Goal: Check status: Check status

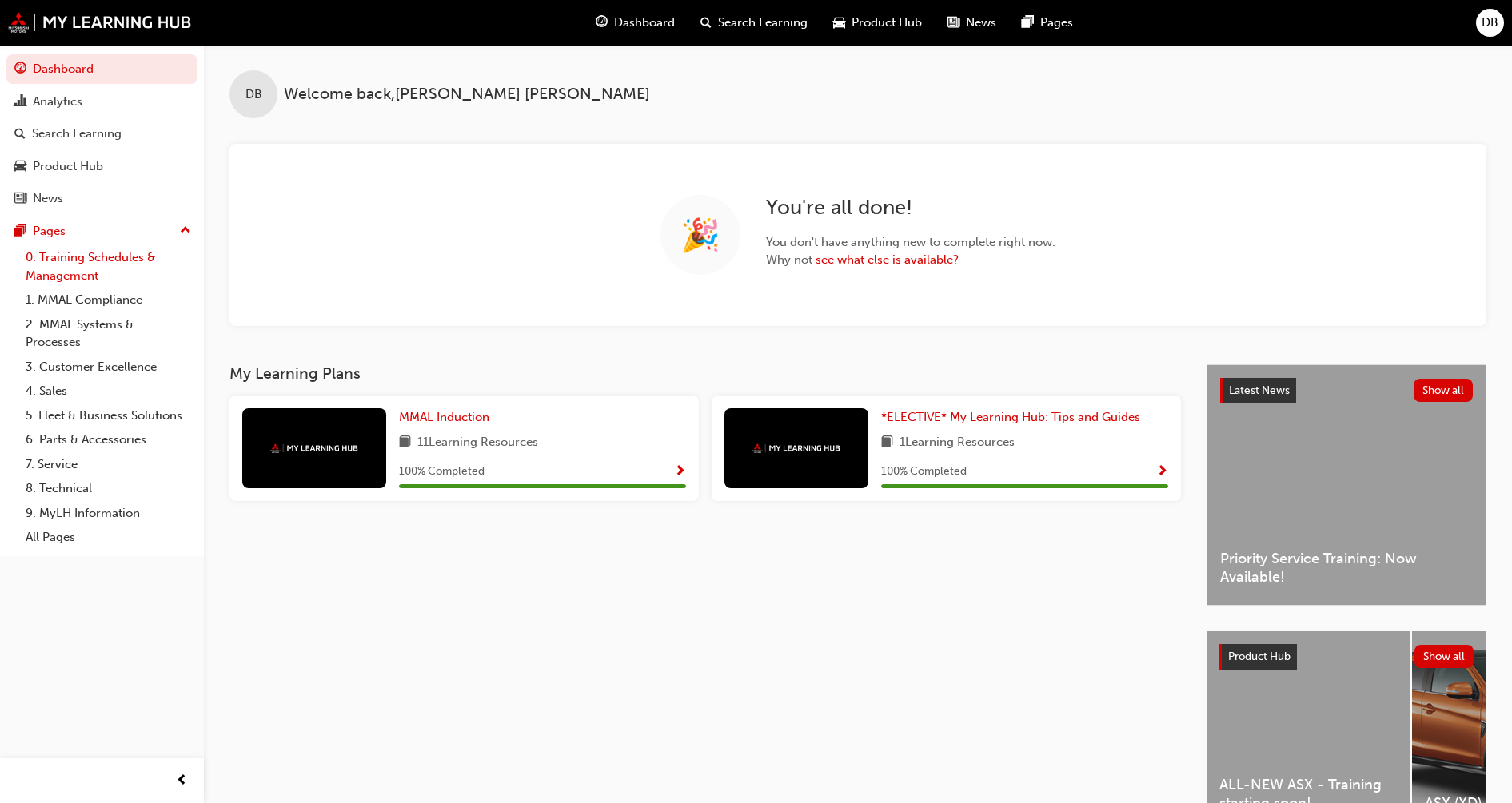
click at [102, 263] on link "0. Training Schedules & Management" at bounding box center [108, 266] width 178 height 42
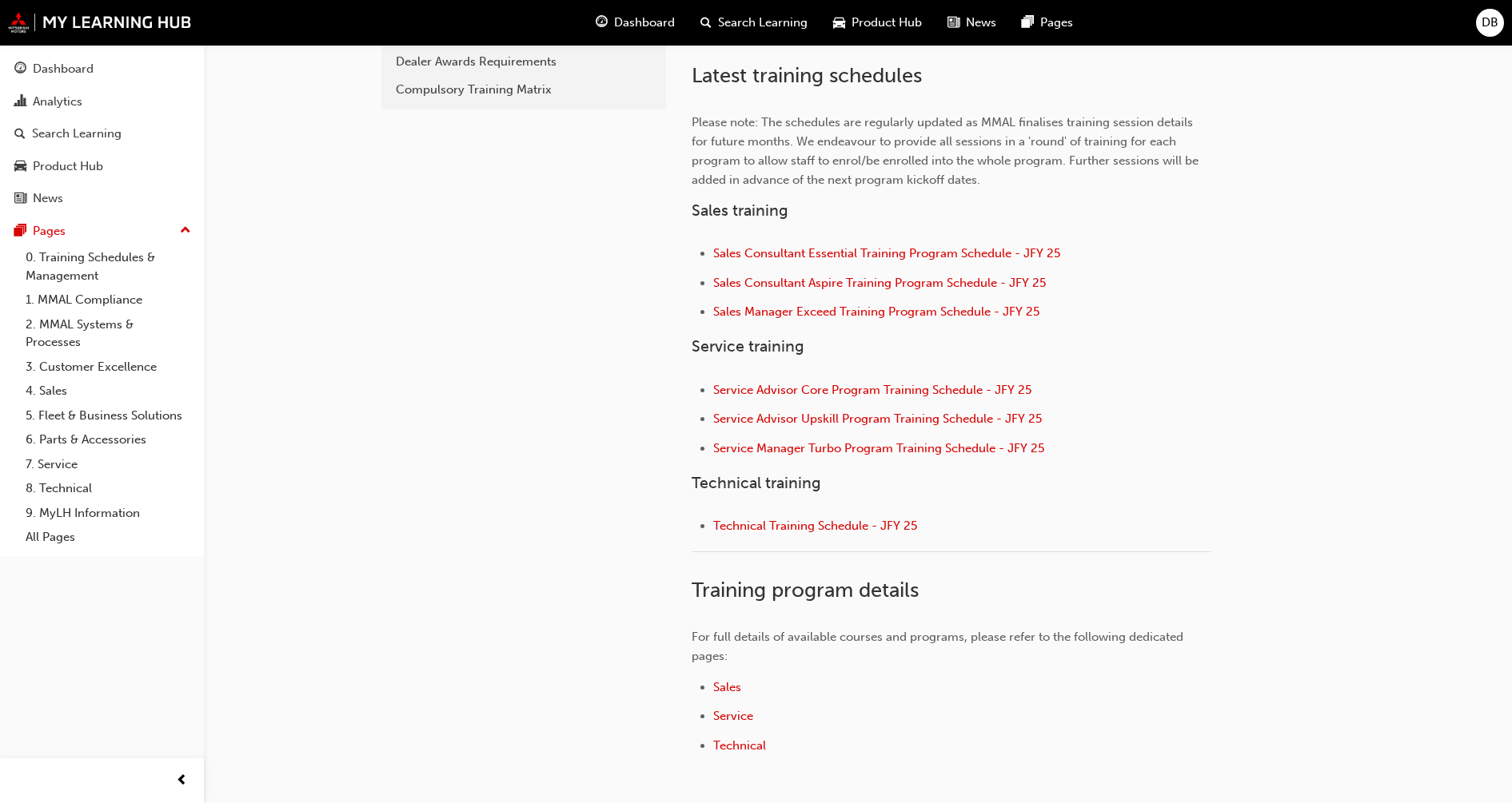
scroll to position [499, 0]
click at [790, 522] on span "Technical Training Schedule - JFY 25" at bounding box center [815, 524] width 204 height 14
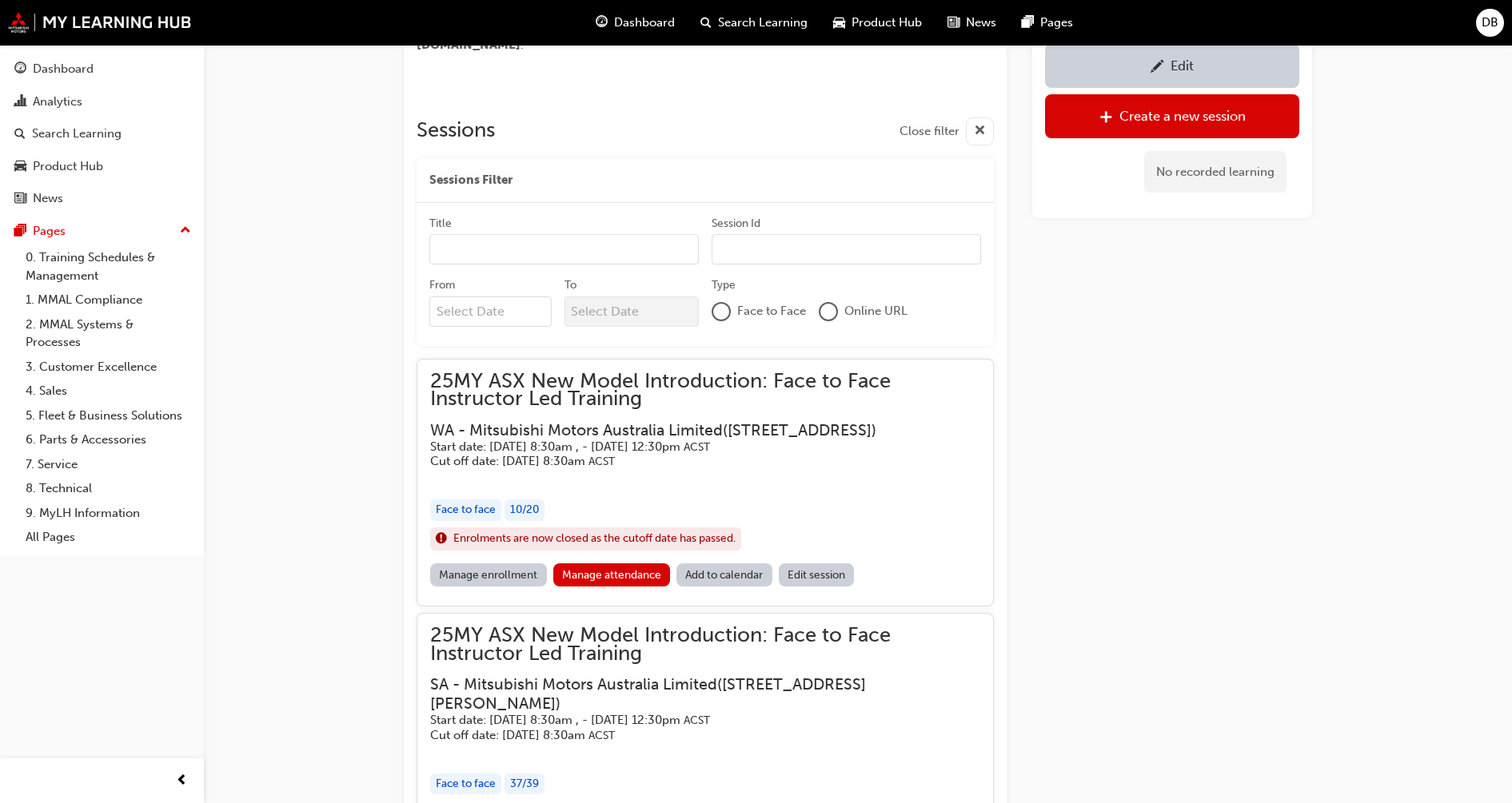
scroll to position [718, 0]
click at [729, 319] on div at bounding box center [721, 309] width 19 height 19
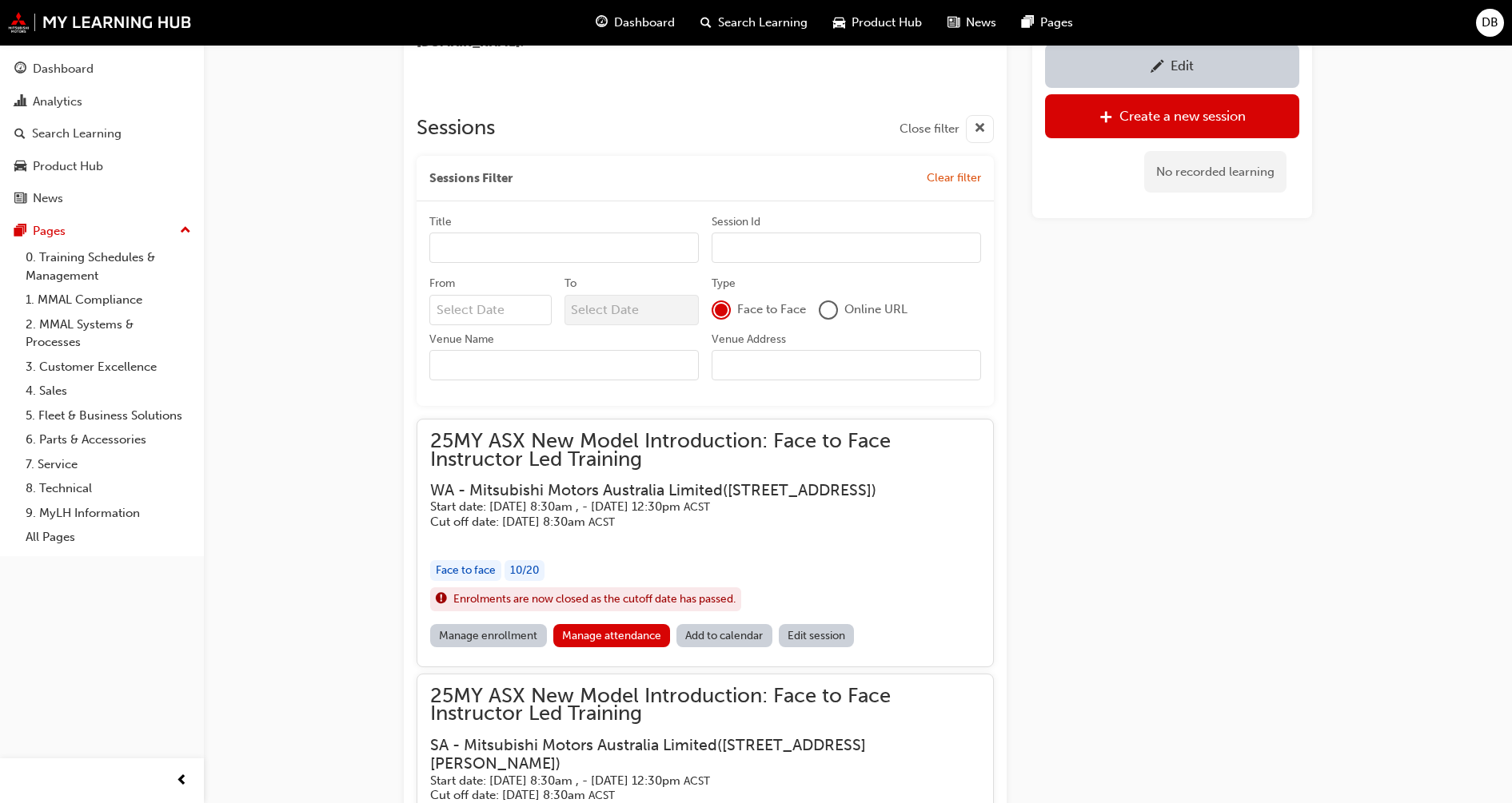
click at [521, 380] on input "Venue Name" at bounding box center [564, 365] width 269 height 30
type input "wa"
click at [599, 648] on link "Manage attendance" at bounding box center [612, 636] width 117 height 23
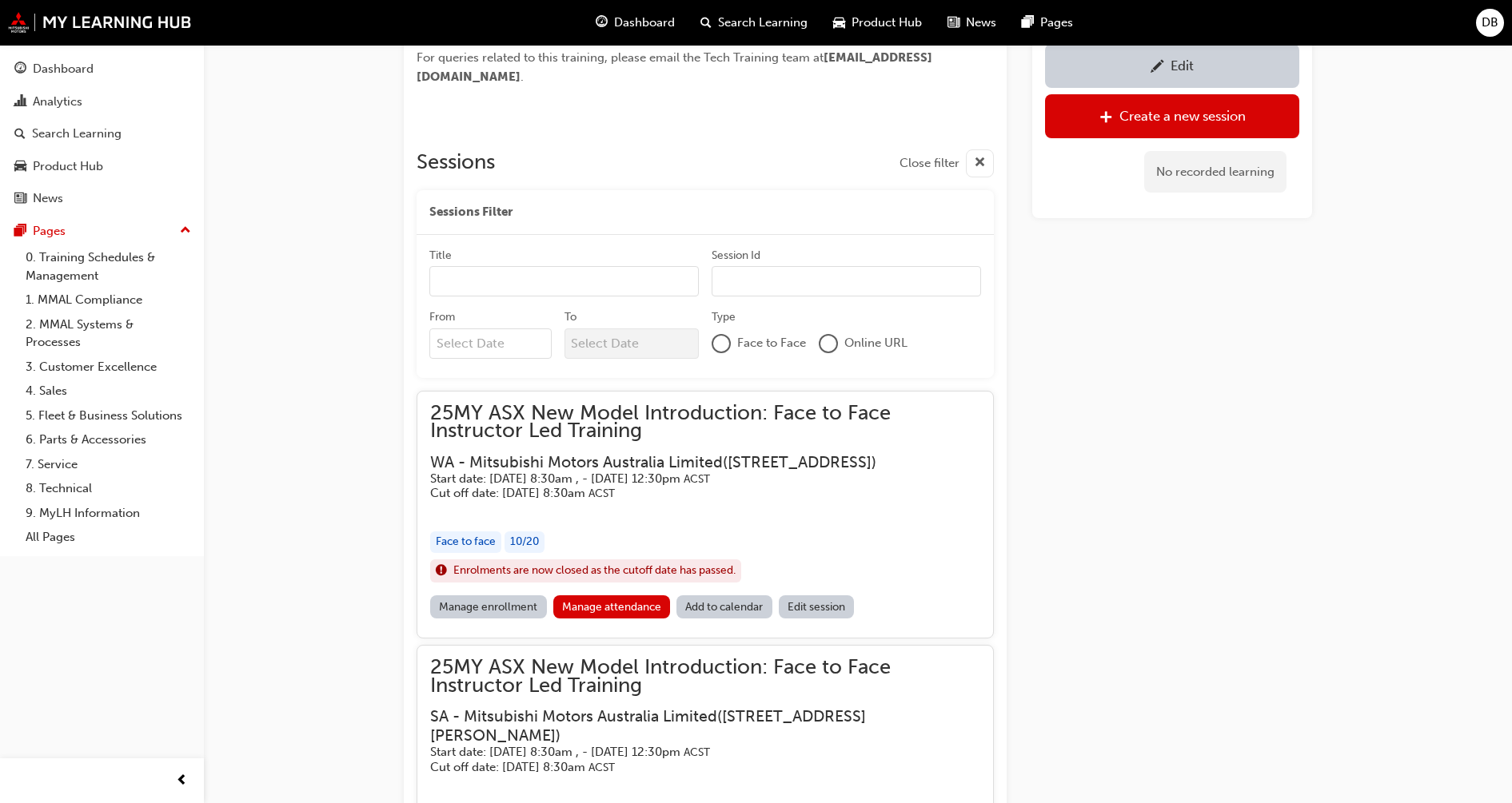
scroll to position [700, 0]
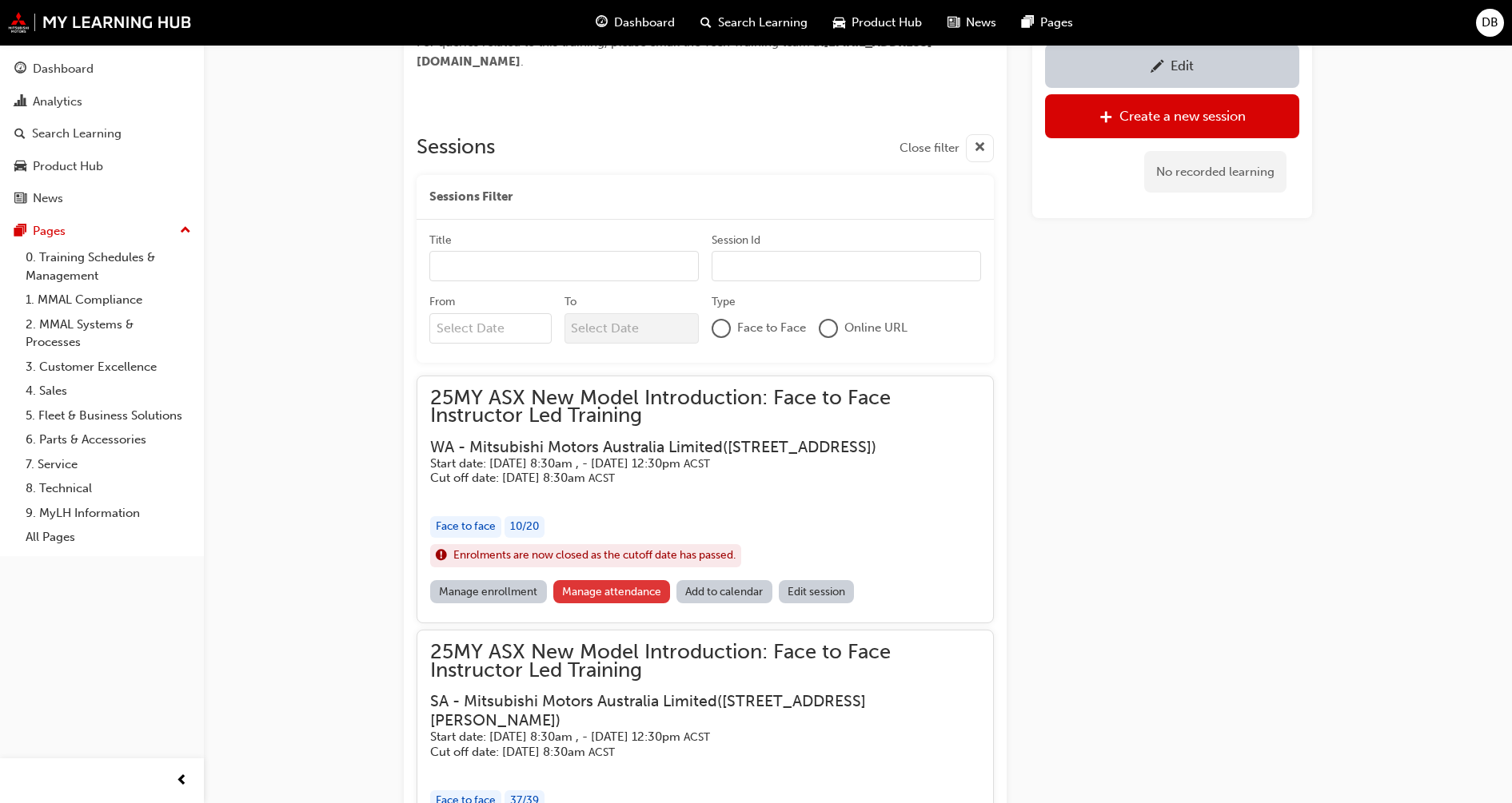
click at [602, 603] on link "Manage attendance" at bounding box center [612, 592] width 117 height 23
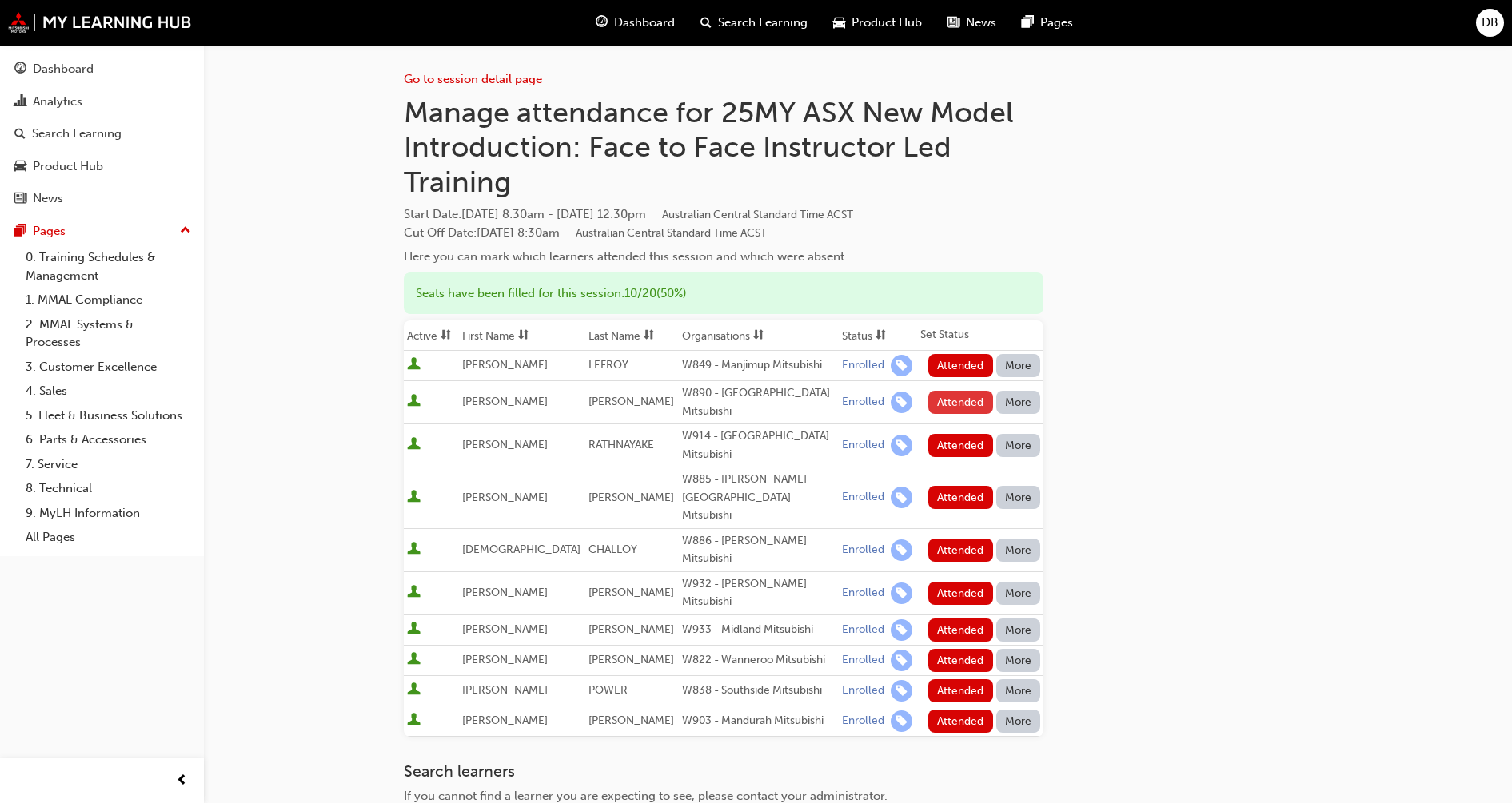
click at [974, 396] on button "Attended" at bounding box center [960, 403] width 65 height 23
click at [951, 486] on button "Attended" at bounding box center [960, 498] width 65 height 23
click at [955, 539] on button "Attended" at bounding box center [960, 550] width 65 height 23
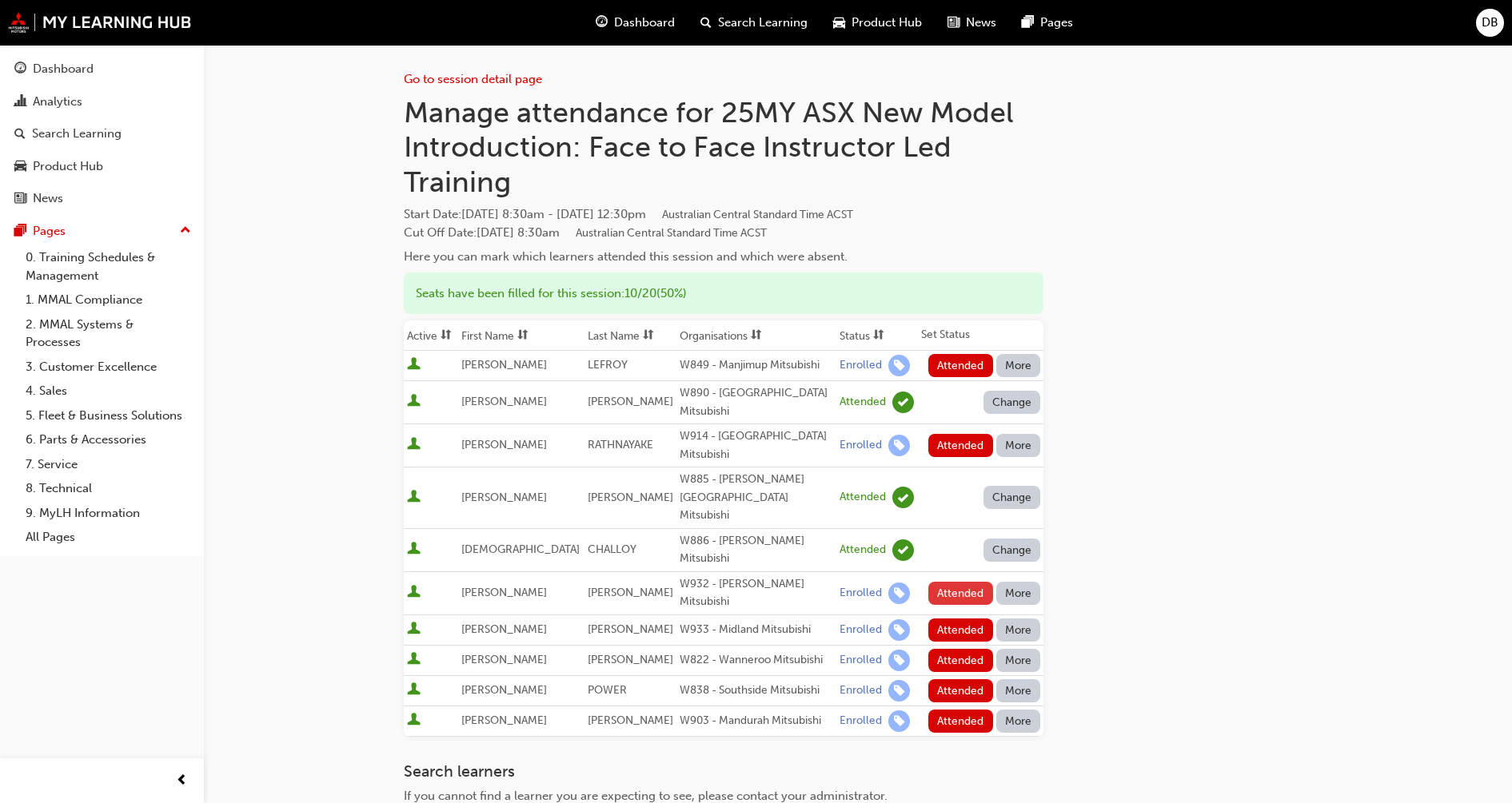
click at [957, 582] on button "Attended" at bounding box center [960, 594] width 65 height 23
click at [962, 618] on button "Attended" at bounding box center [960, 630] width 65 height 23
click at [974, 680] on button "Attended" at bounding box center [960, 691] width 65 height 23
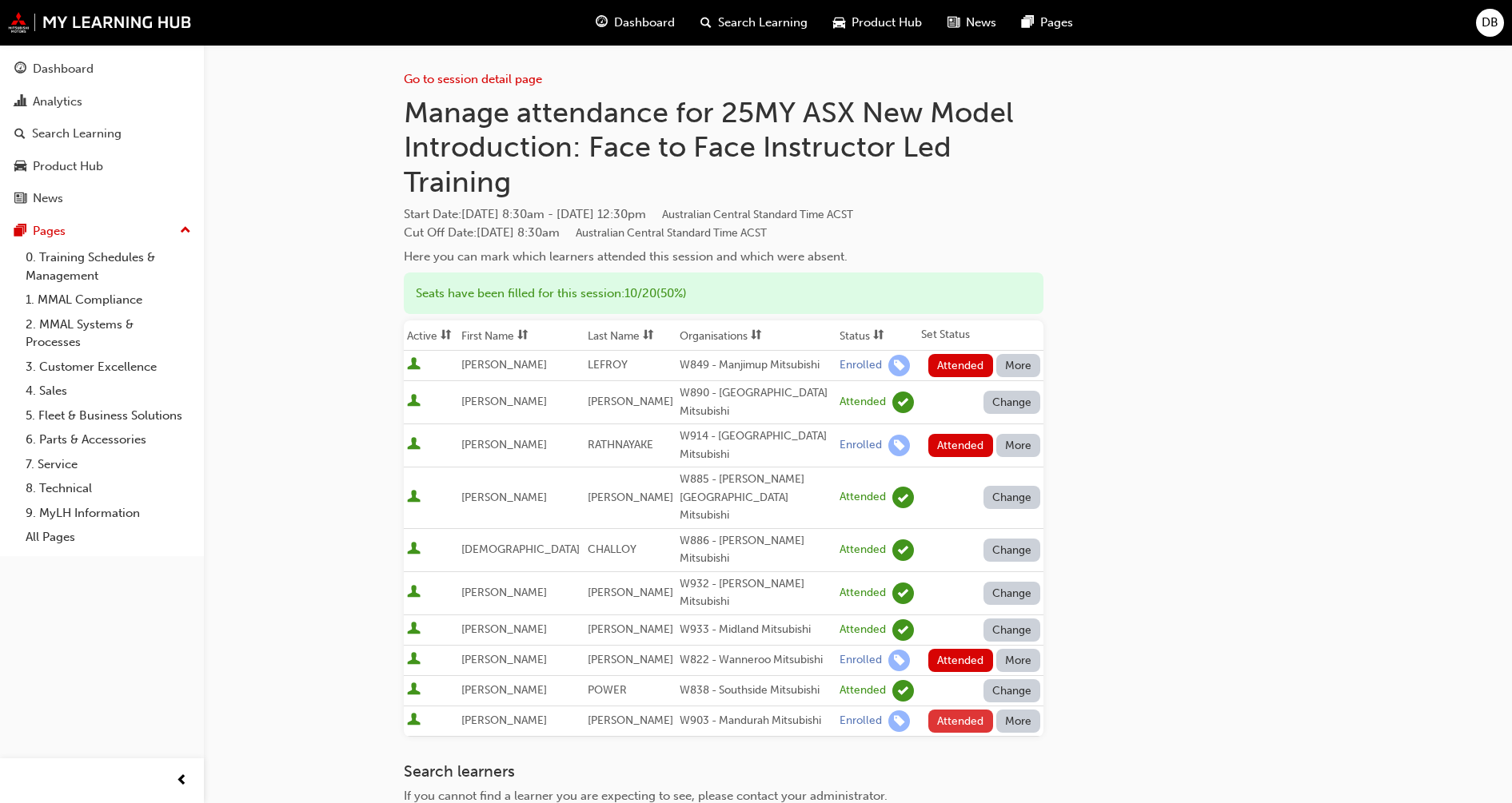
click at [964, 710] on button "Attended" at bounding box center [960, 722] width 65 height 23
click at [955, 649] on button "Attended" at bounding box center [960, 661] width 65 height 23
click at [977, 365] on button "Attended" at bounding box center [960, 366] width 65 height 23
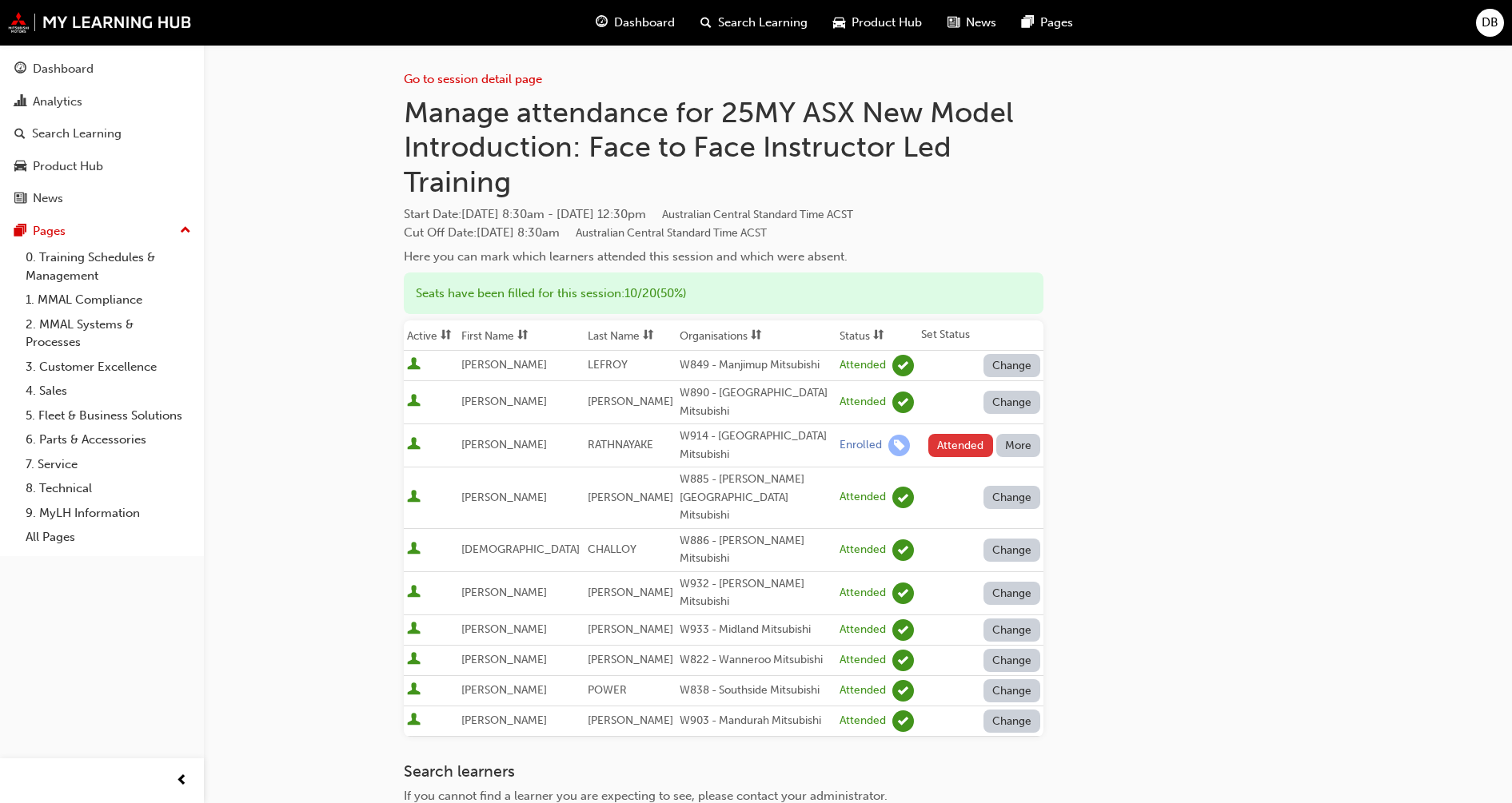
click at [954, 437] on button "Attended" at bounding box center [960, 446] width 65 height 23
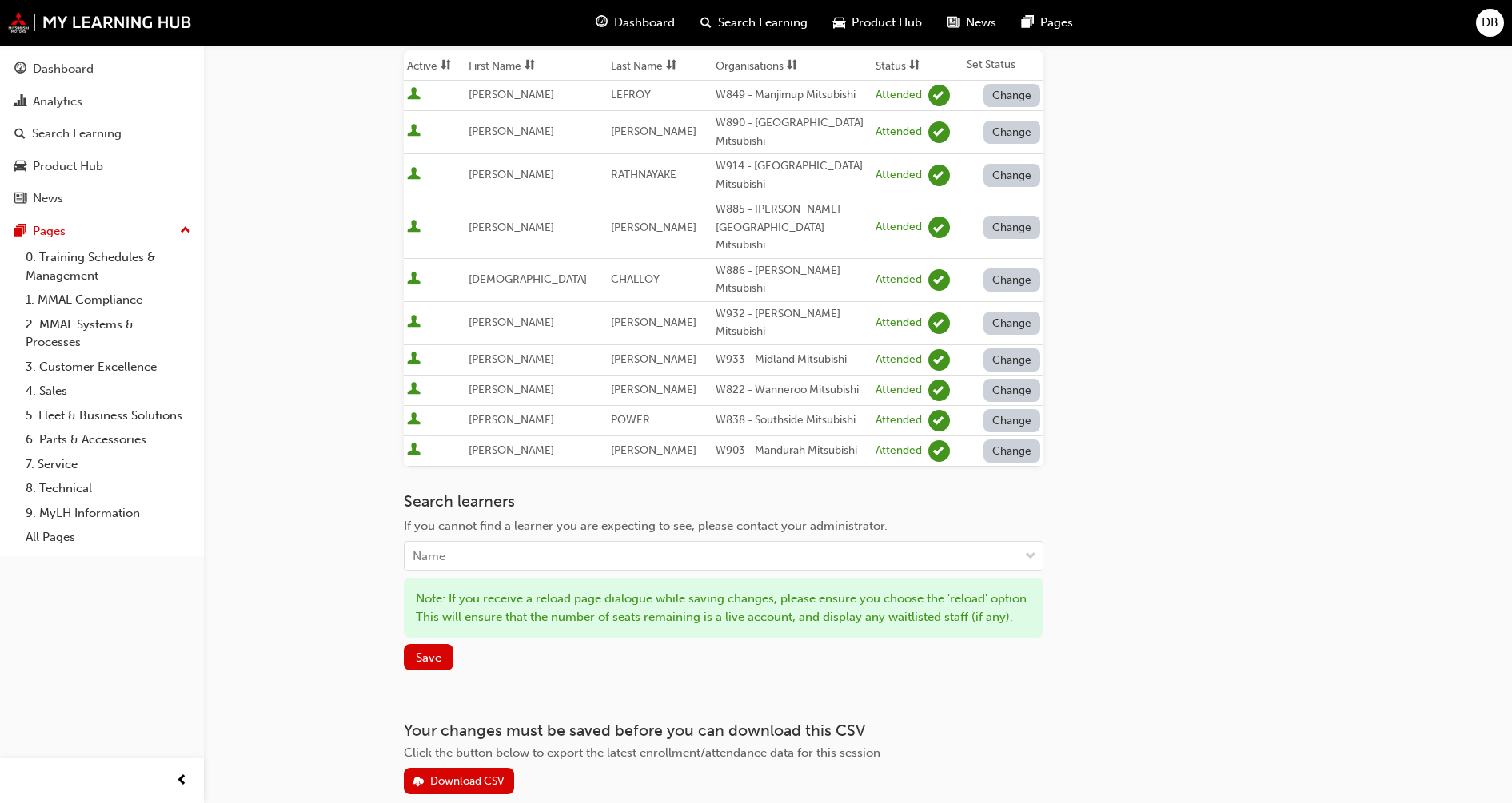
scroll to position [300, 0]
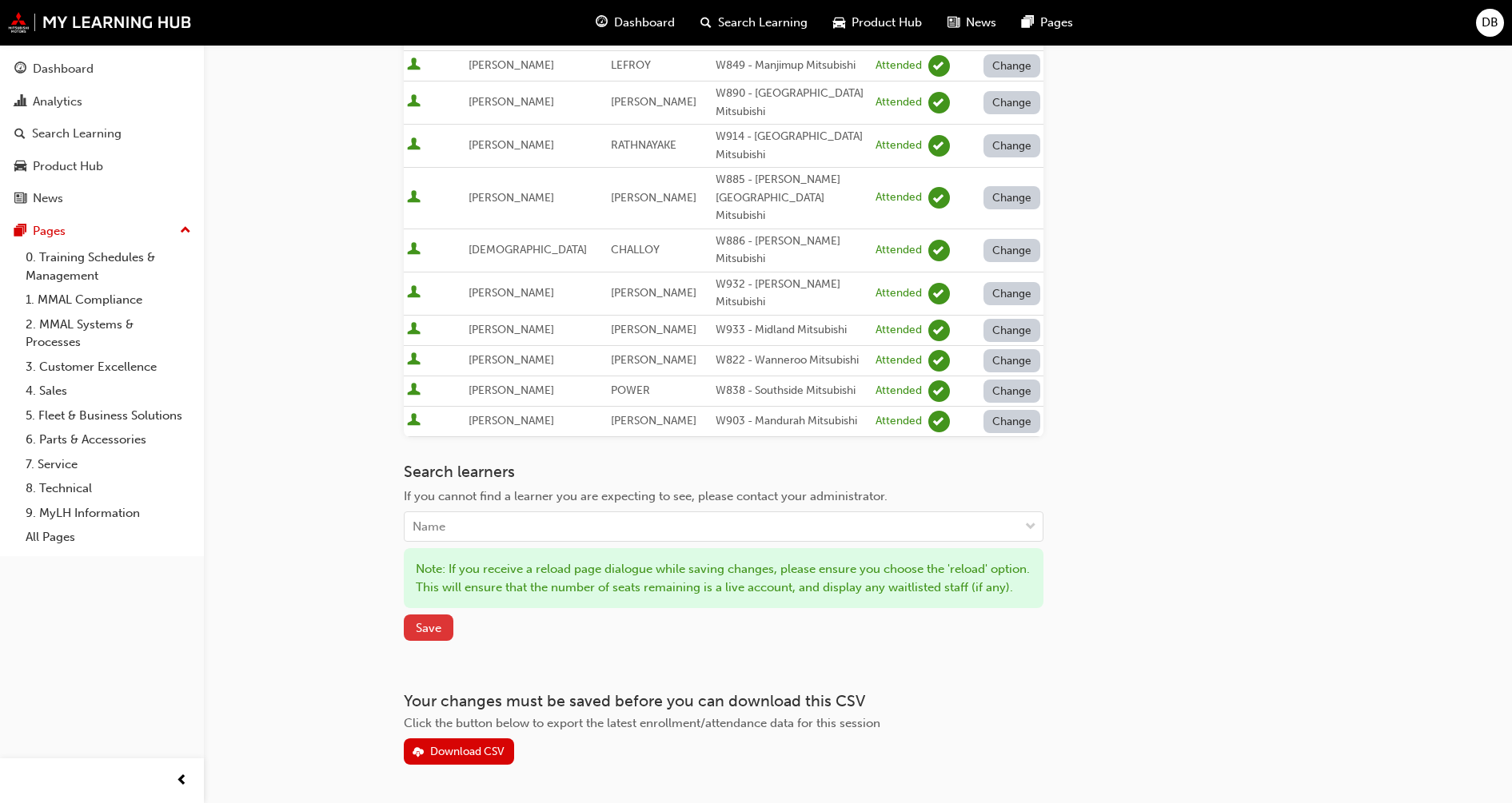
click at [431, 621] on span "Save" at bounding box center [428, 628] width 25 height 14
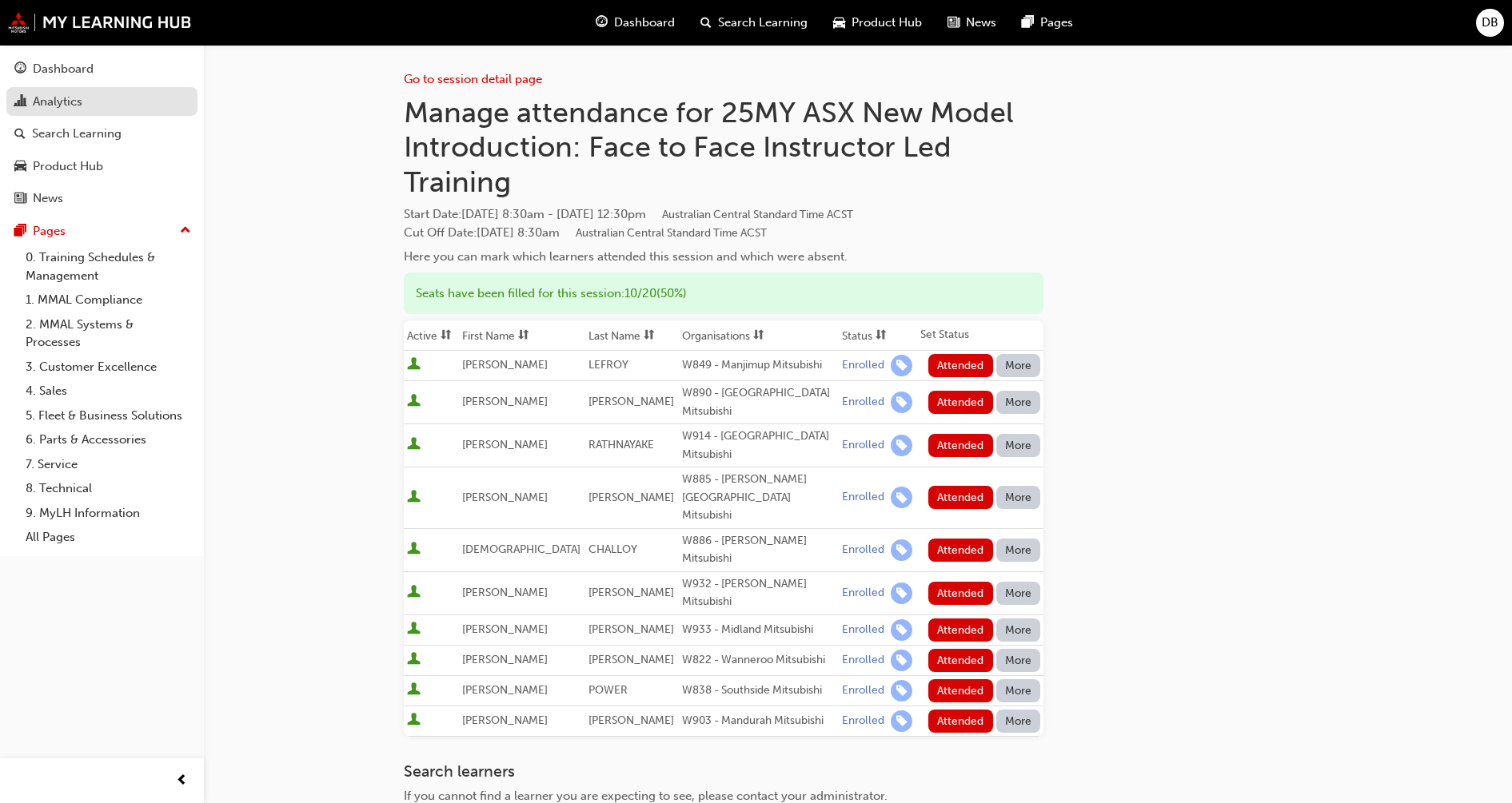
click at [61, 105] on div "Analytics" at bounding box center [57, 102] width 50 height 18
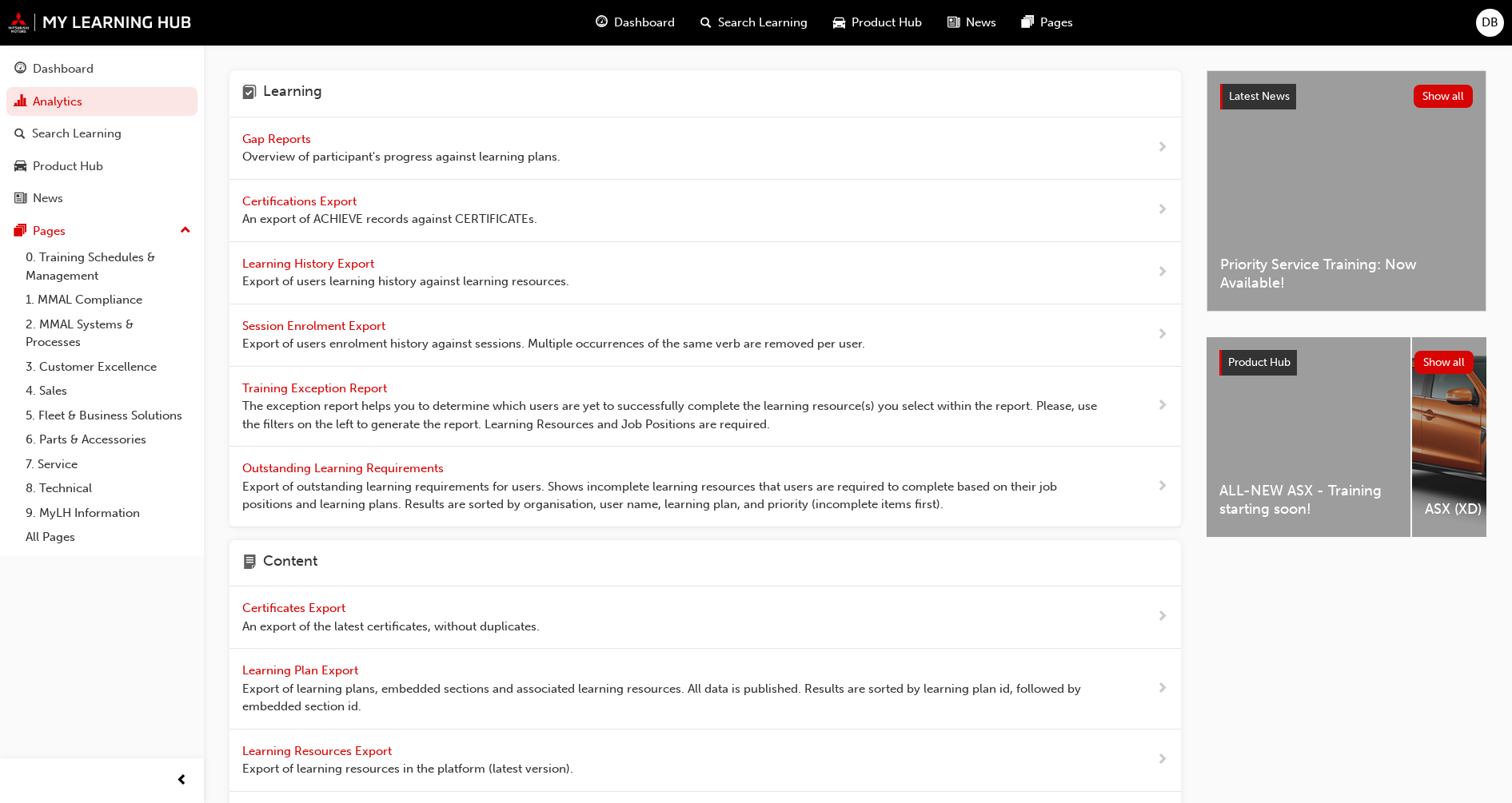
click at [291, 139] on span "Gap Reports" at bounding box center [279, 138] width 72 height 14
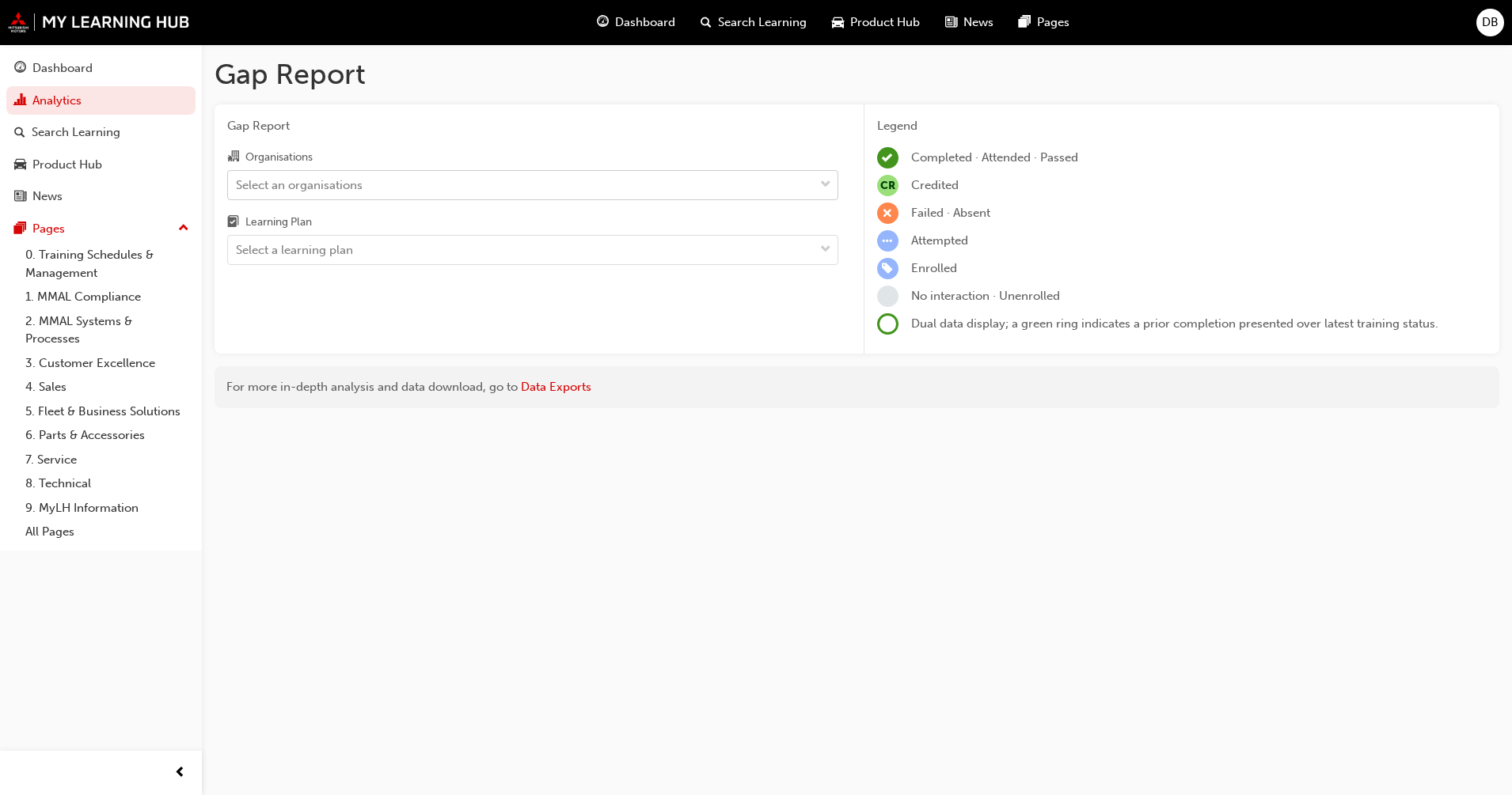
click at [365, 180] on div "Select an organisations" at bounding box center [520, 184] width 586 height 27
click at [238, 180] on input "Organisations Select an organisations" at bounding box center [237, 184] width 2 height 13
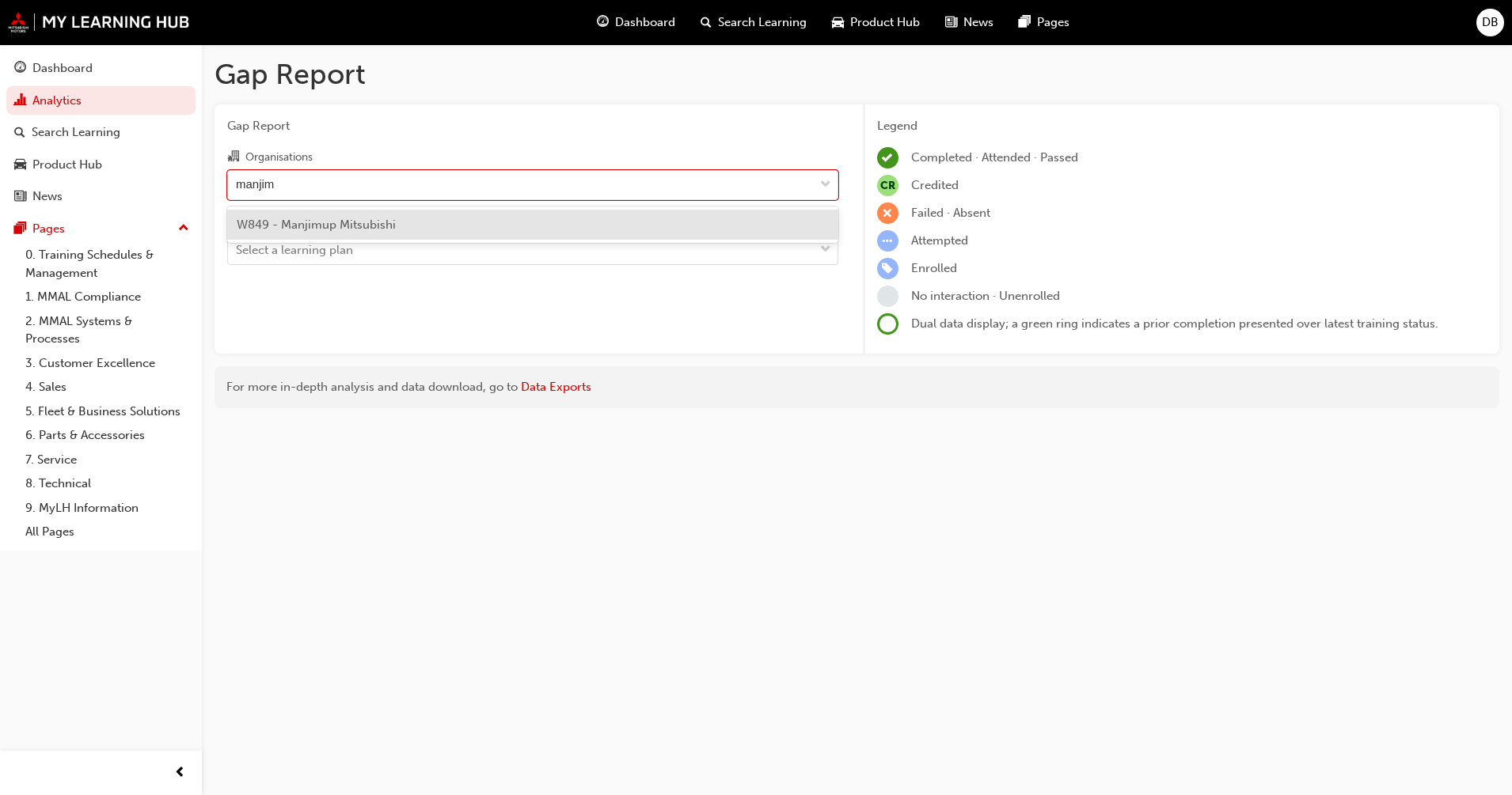
type input "manjimu"
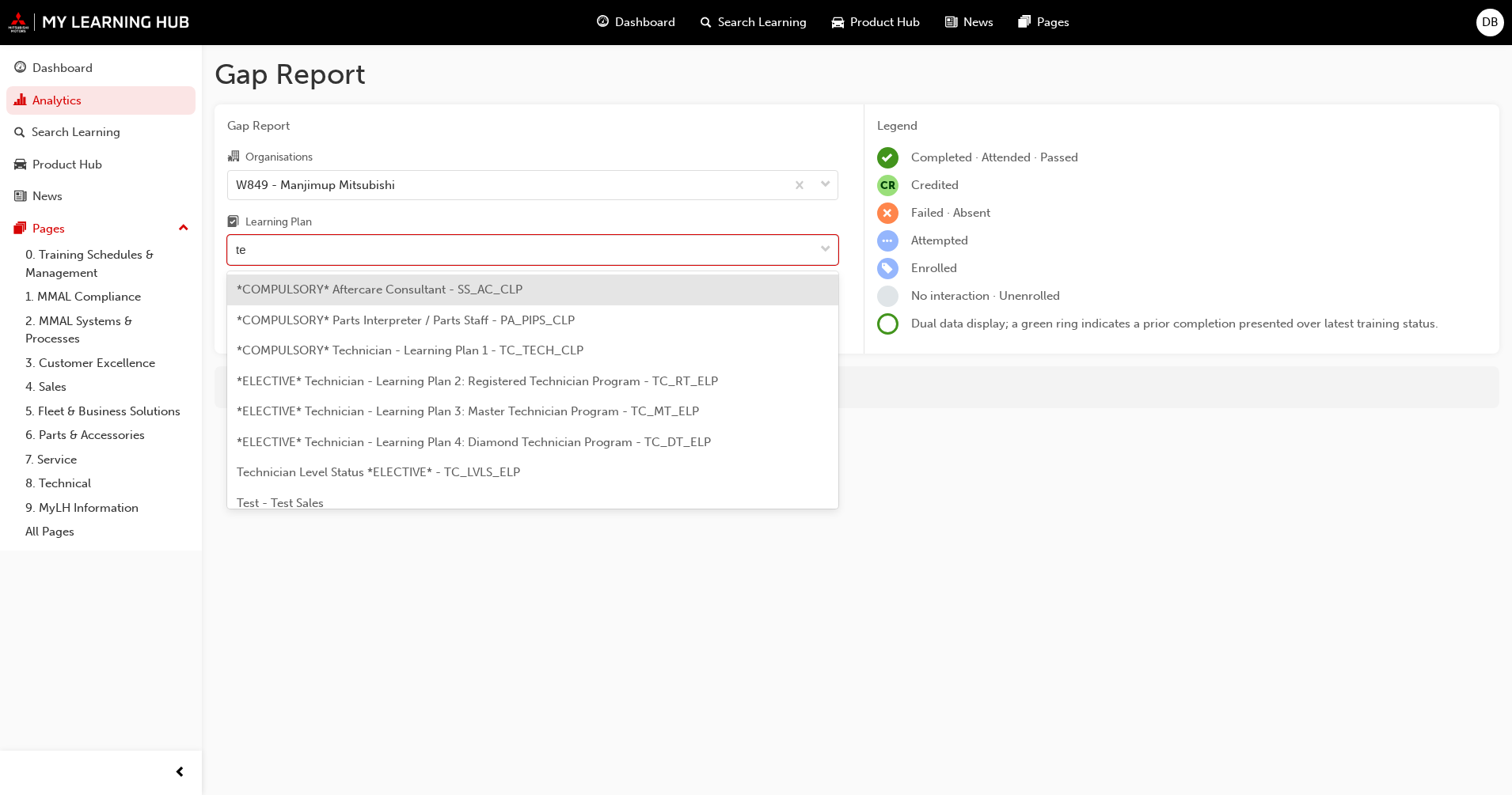
type input "tec"
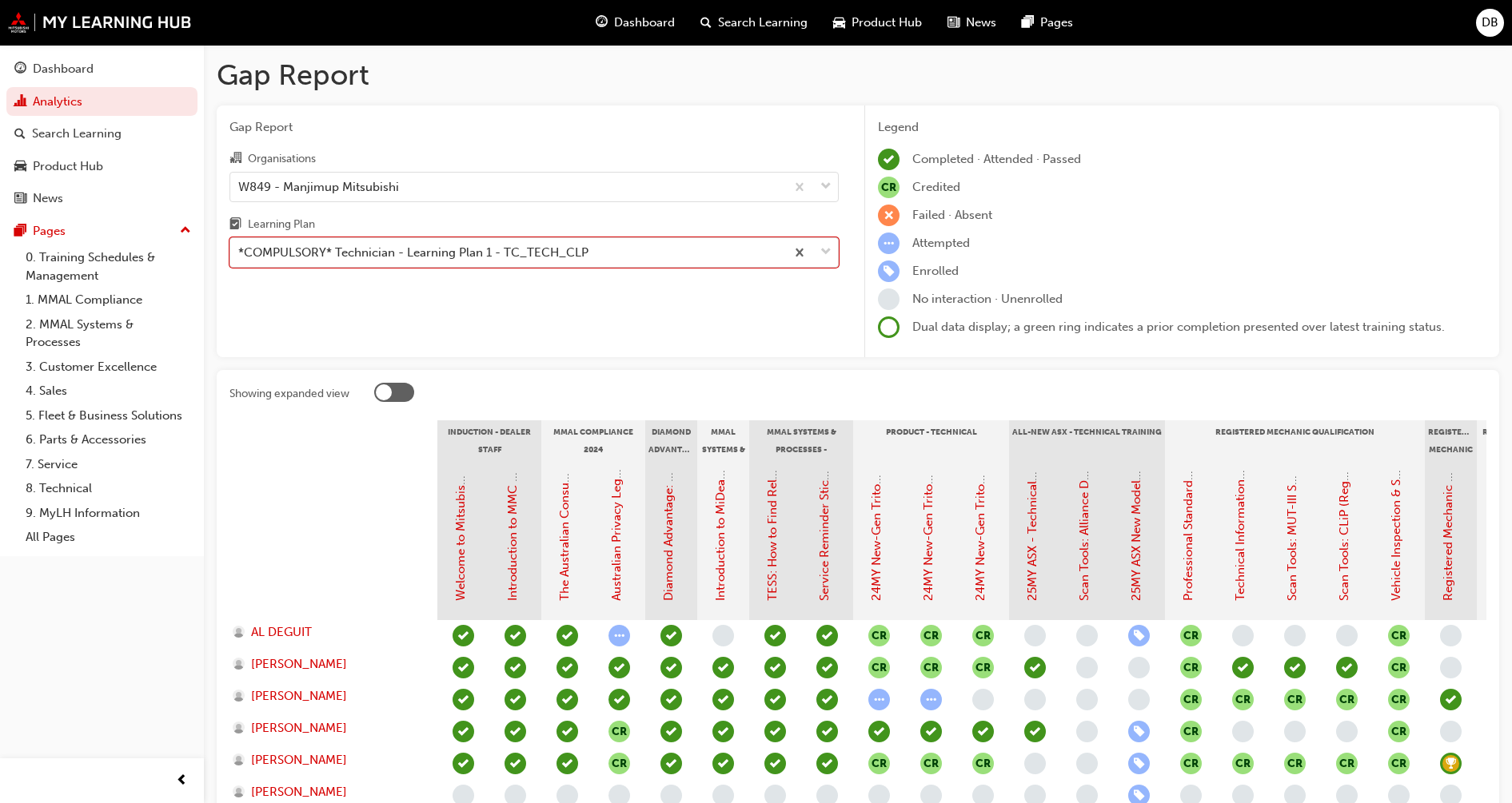
scroll to position [100, 0]
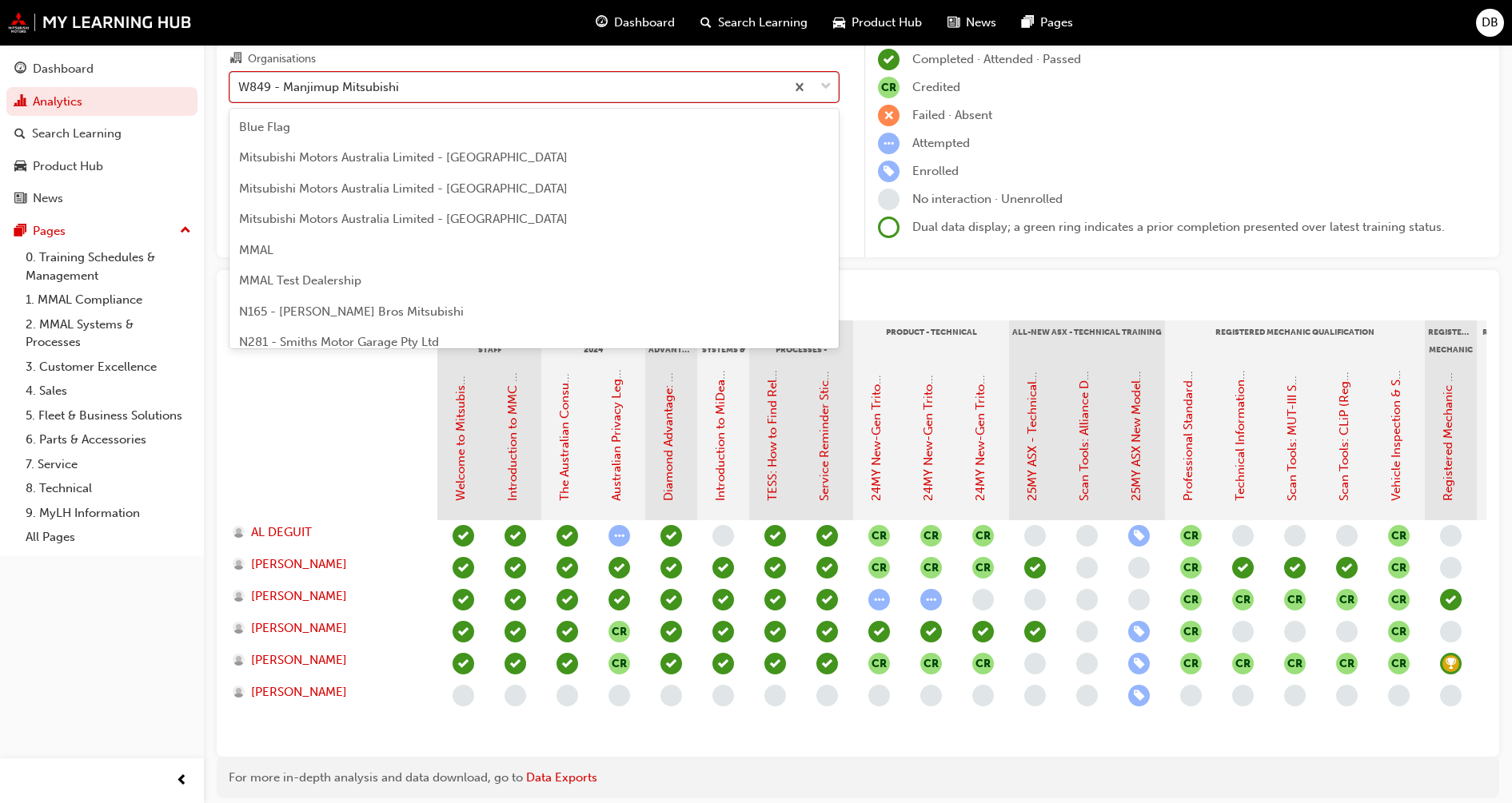
click at [359, 93] on div "W849 - Manjimup Mitsubishi" at bounding box center [318, 86] width 160 height 18
click at [240, 93] on input "Organisations option W849 - Manjimup Mitsubishi, selected. option W849 - Manjim…" at bounding box center [239, 86] width 2 height 13
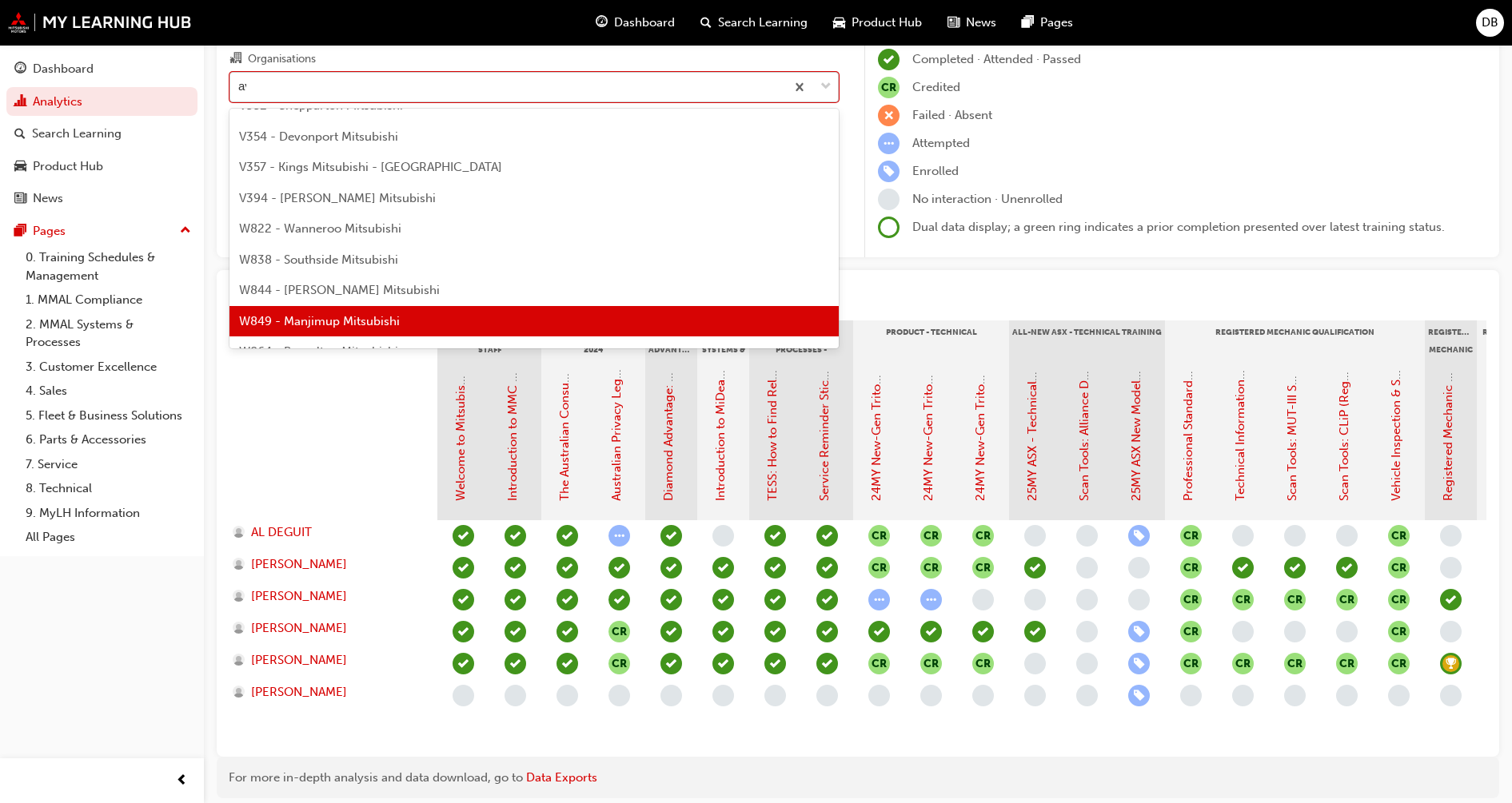
scroll to position [0, 0]
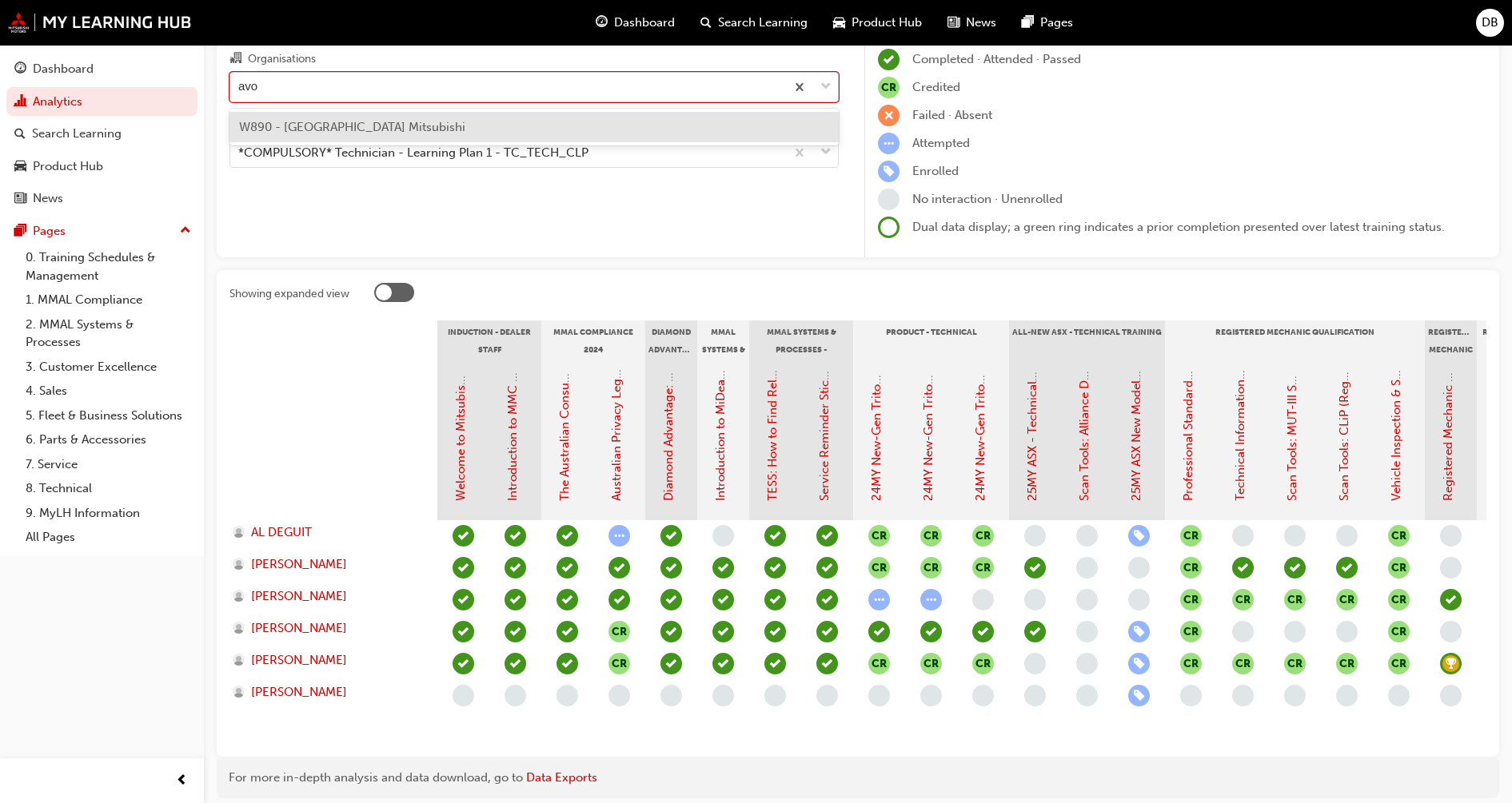
type input "avon"
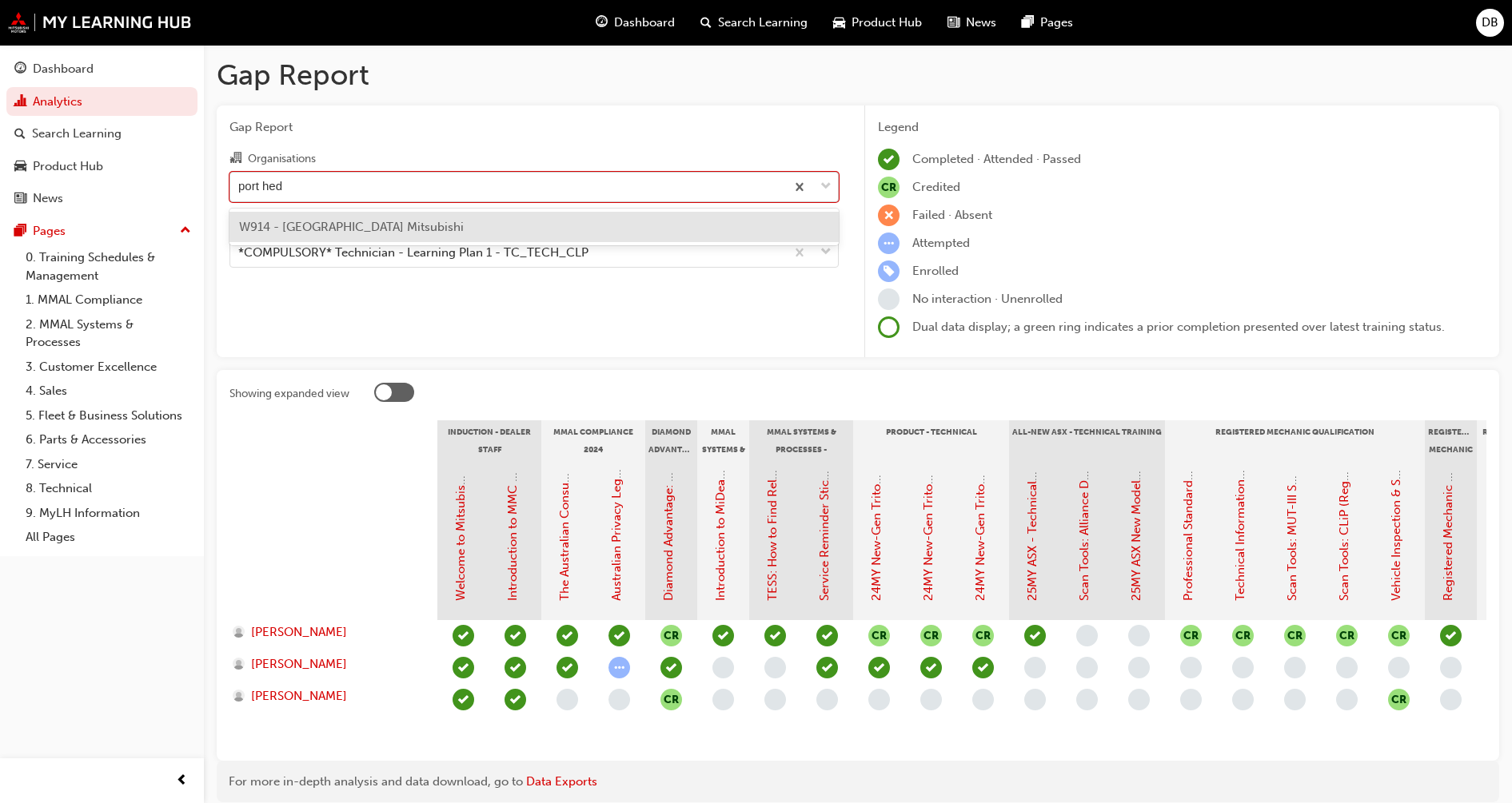
type input "port hedl"
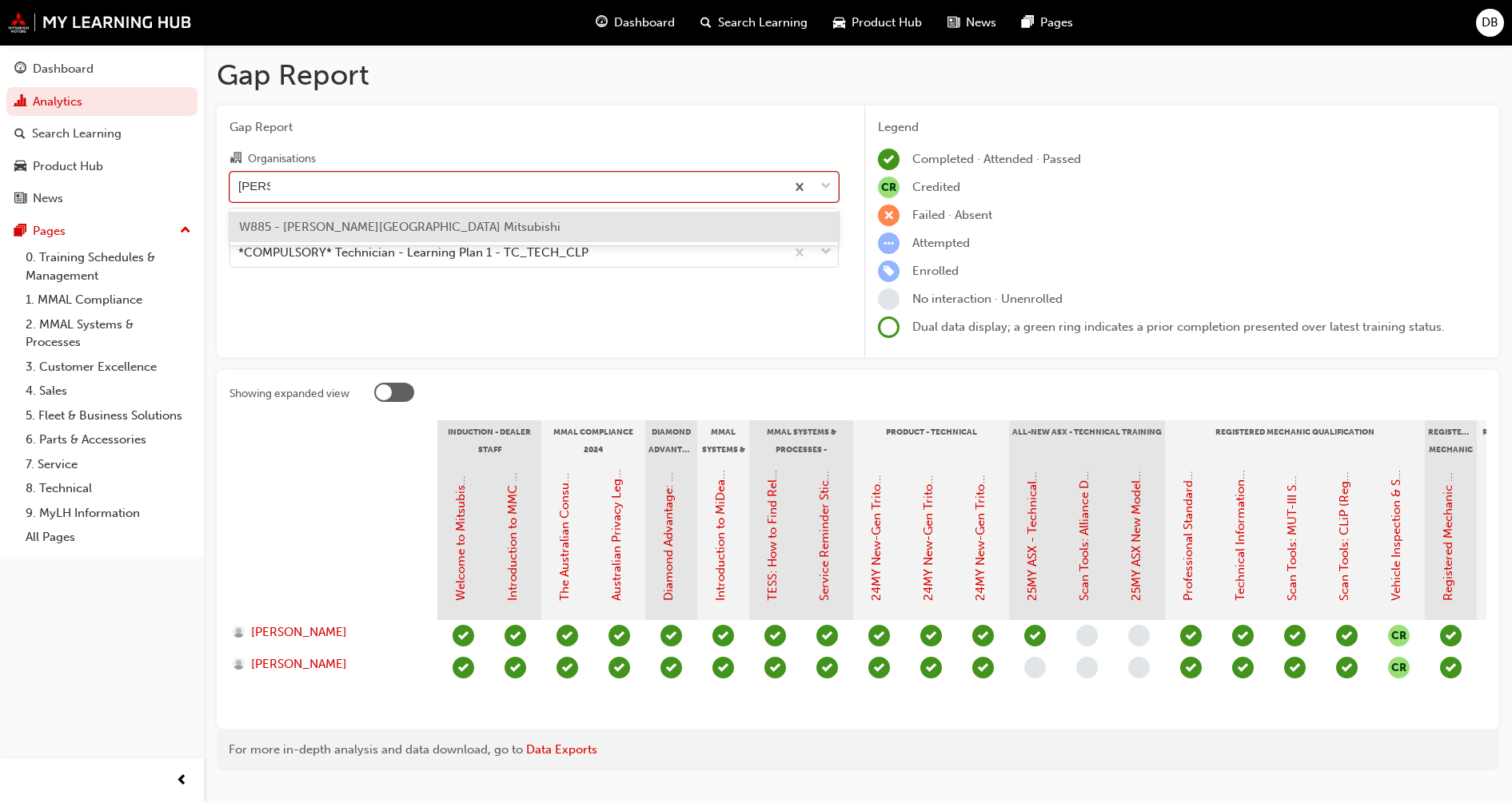
type input "osborne"
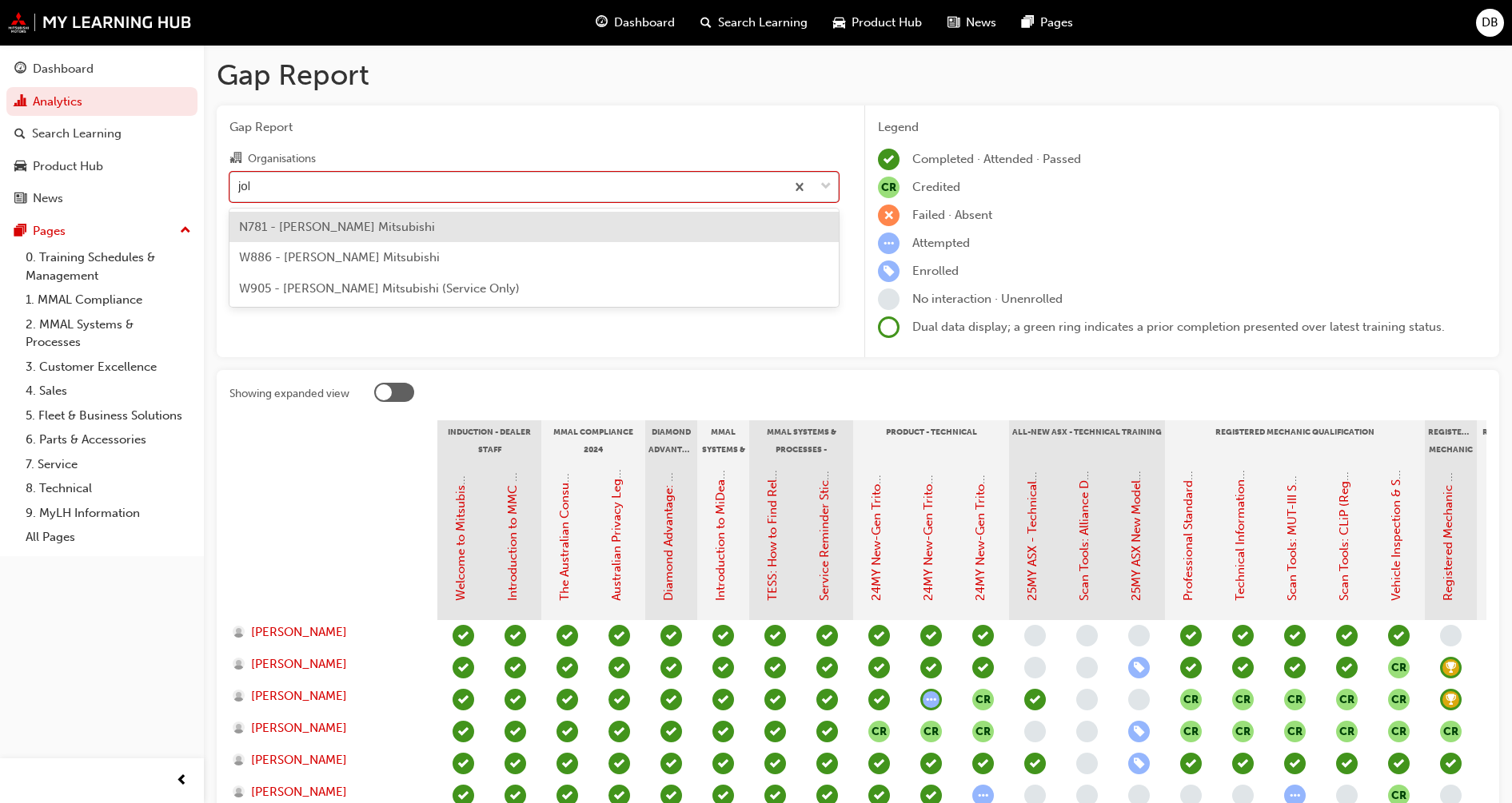
type input "john"
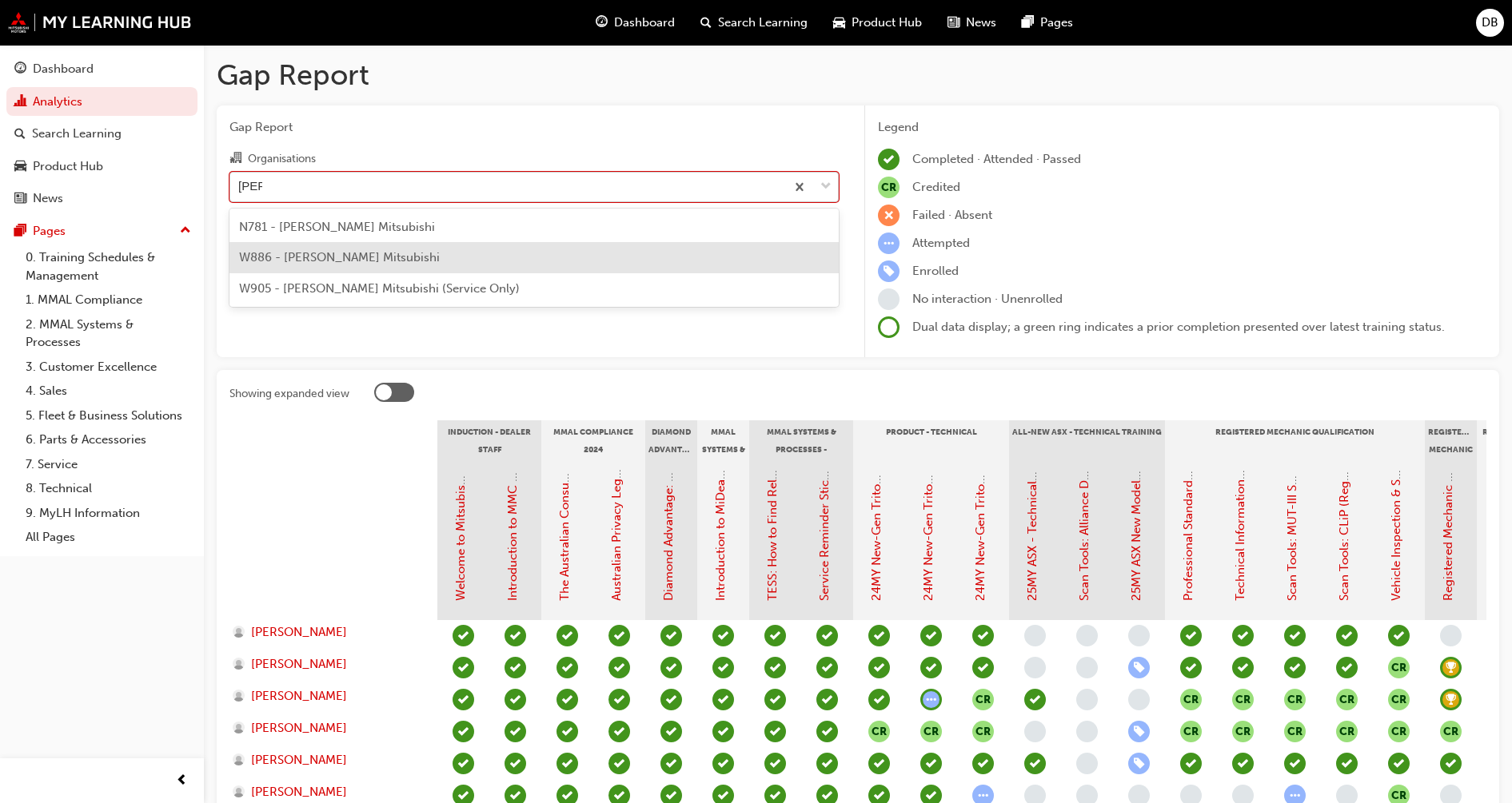
click at [283, 264] on div "W886 - John Hughes Mitsubishi" at bounding box center [534, 258] width 609 height 31
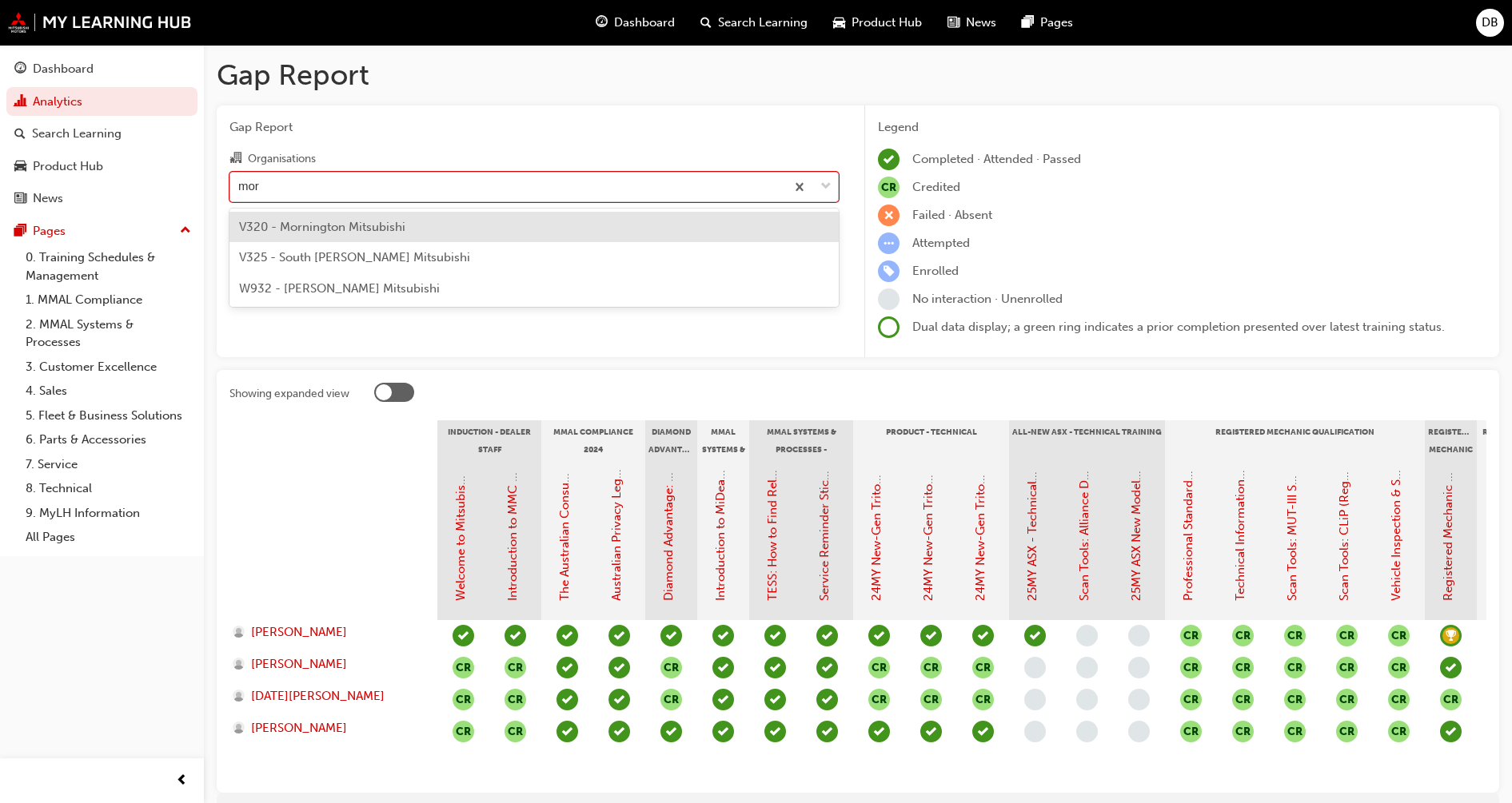
type input "morl"
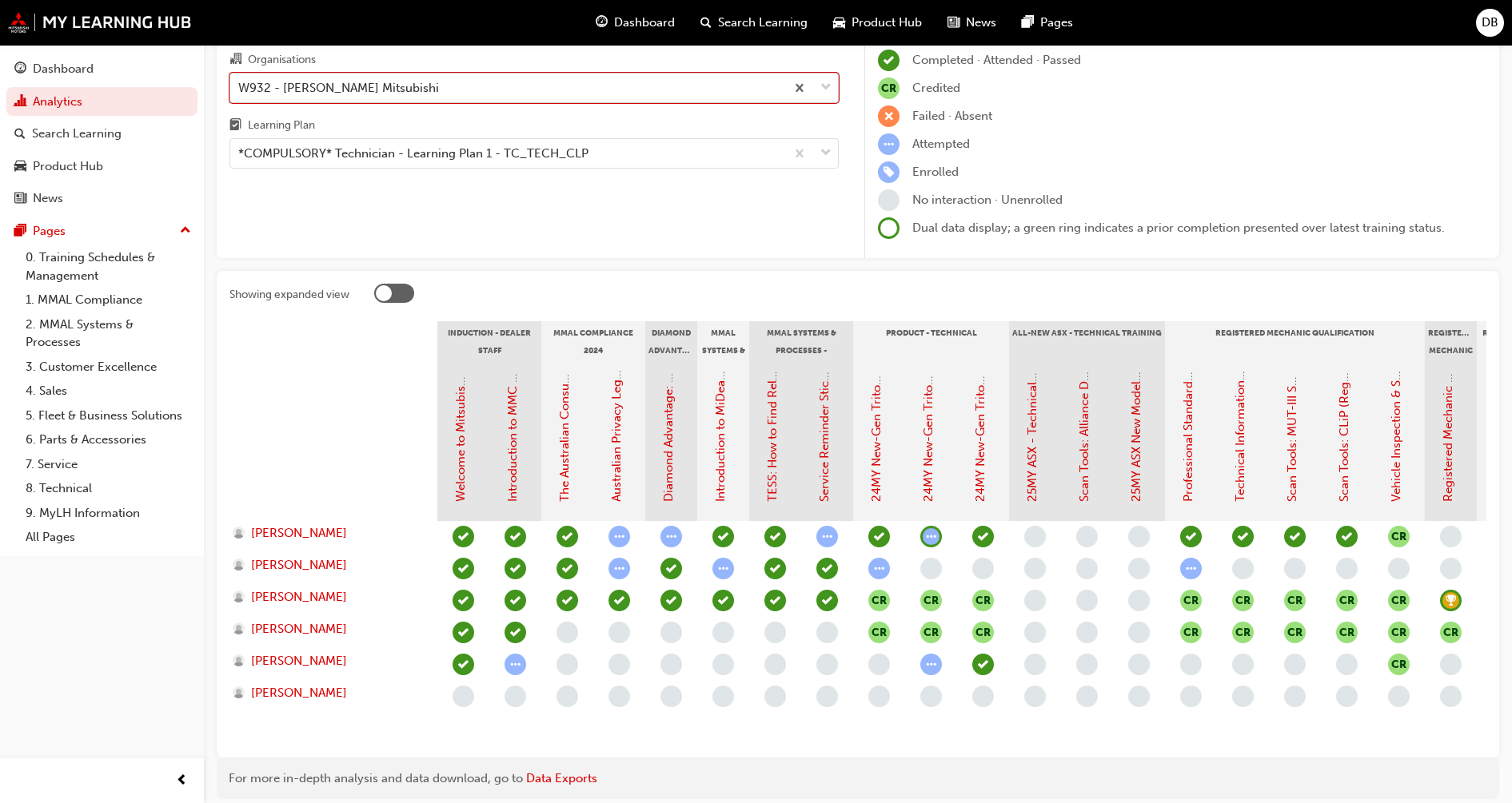
scroll to position [100, 0]
click at [451, 147] on div "*COMPULSORY* Technician - Learning Plan 1 - TC_TECH_CLP" at bounding box center [413, 153] width 350 height 18
click at [240, 147] on input "Learning Plan *COMPULSORY* Technician - Learning Plan 1 - TC_TECH_CLP" at bounding box center [239, 152] width 2 height 13
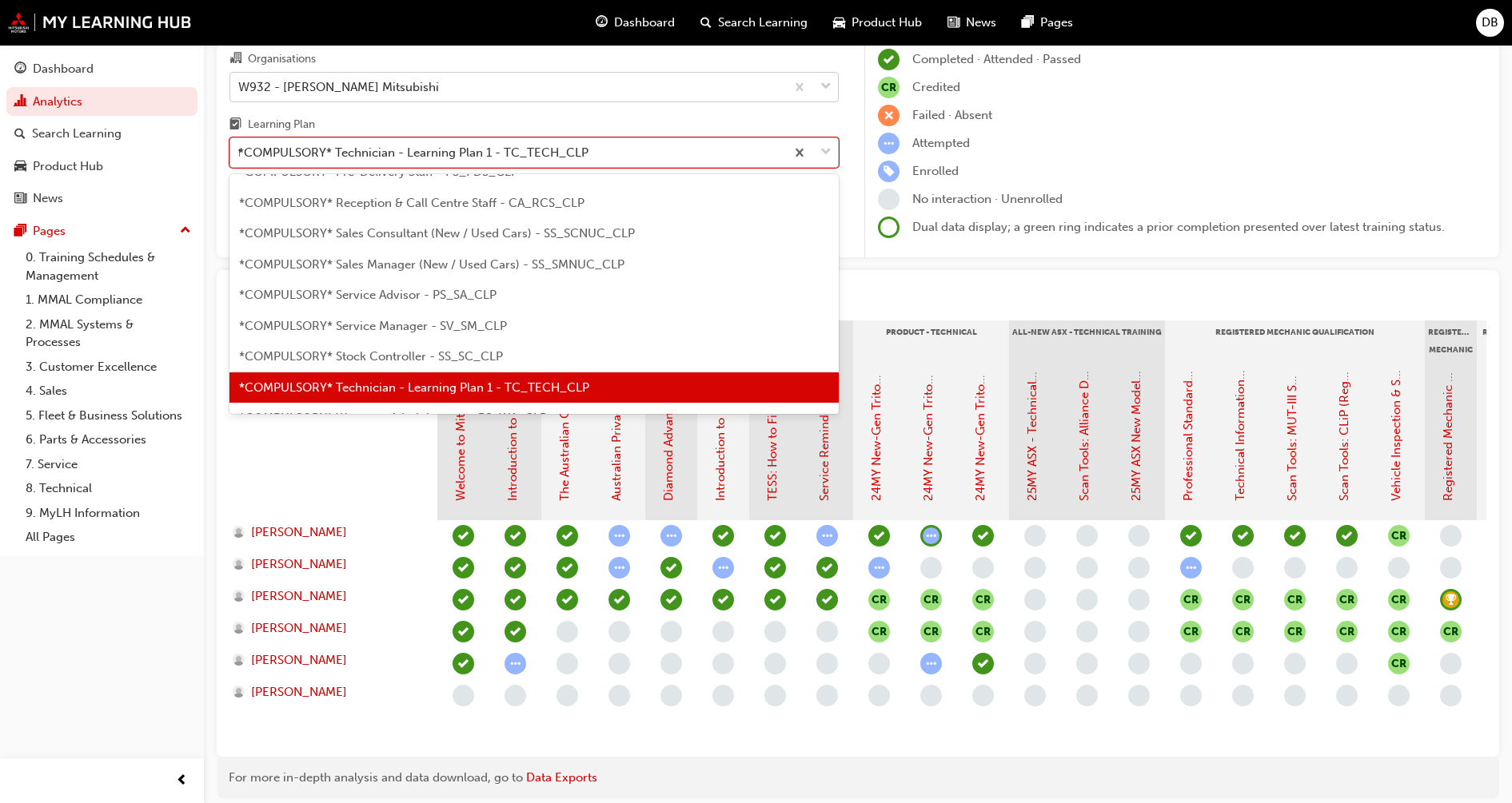
scroll to position [0, 0]
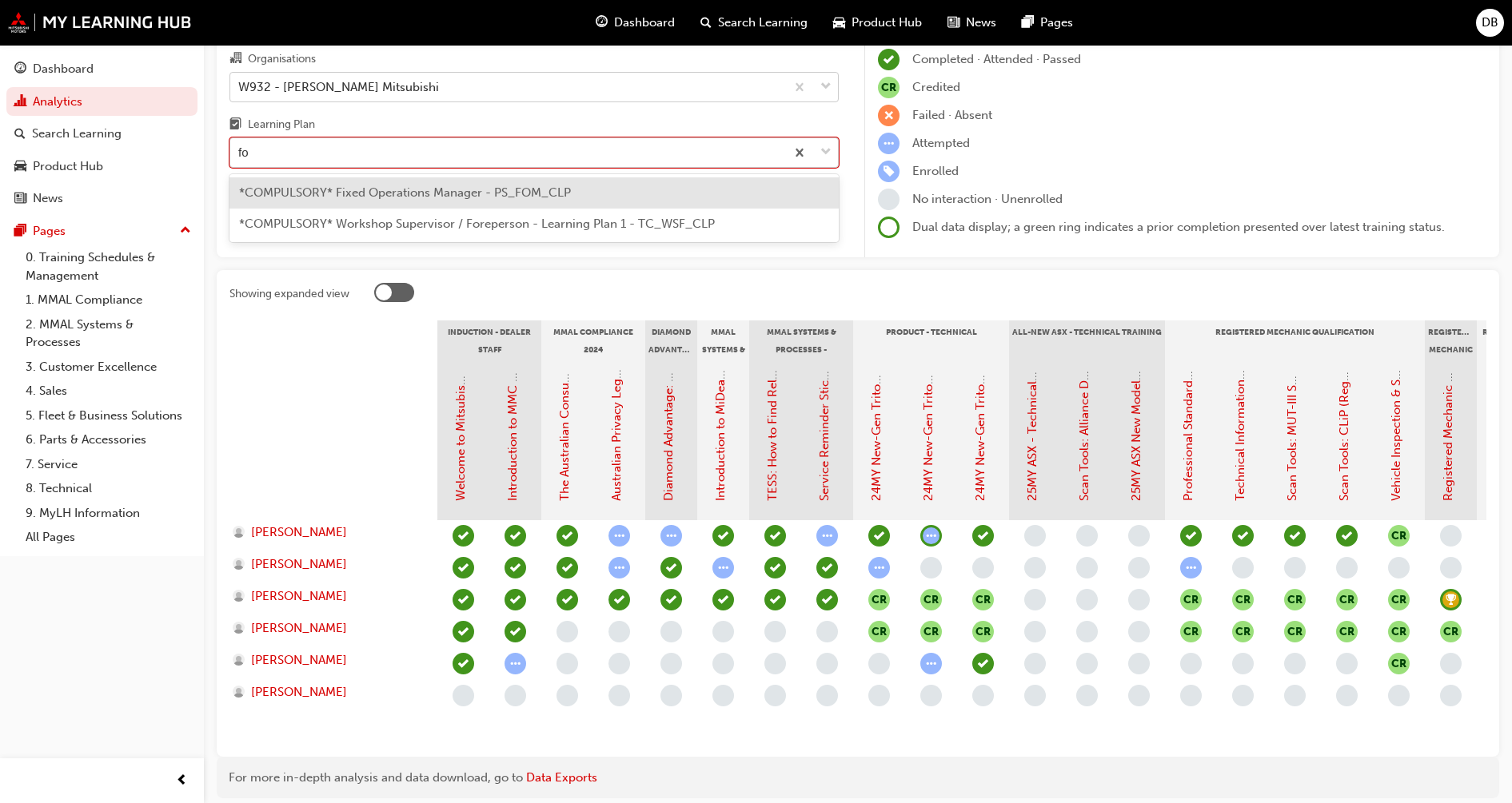
type input "for"
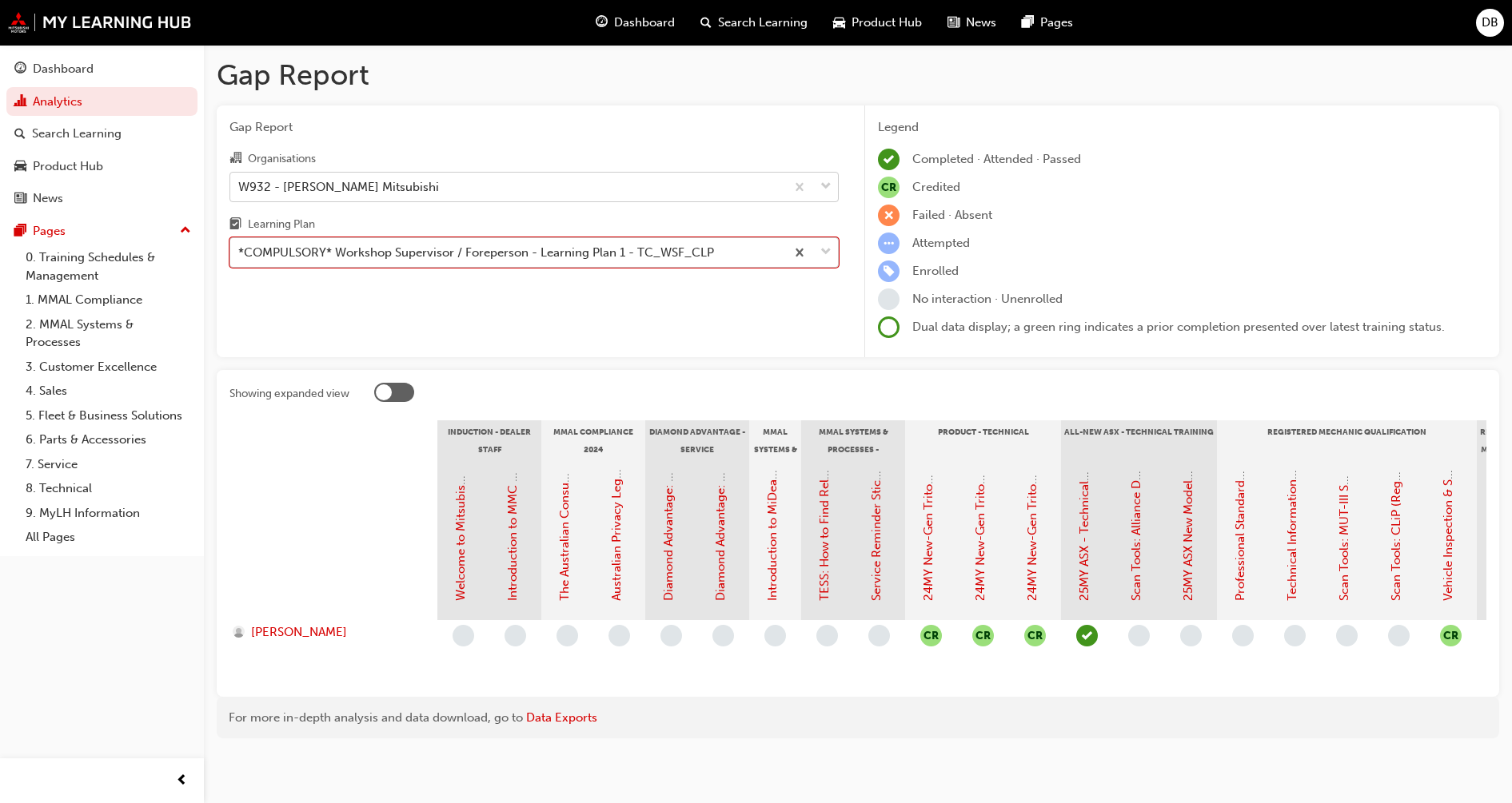
click at [388, 191] on div "W932 - Morley Mitsubishi" at bounding box center [507, 186] width 555 height 28
click at [240, 191] on input "Organisations W932 - Morley Mitsubishi" at bounding box center [239, 185] width 2 height 13
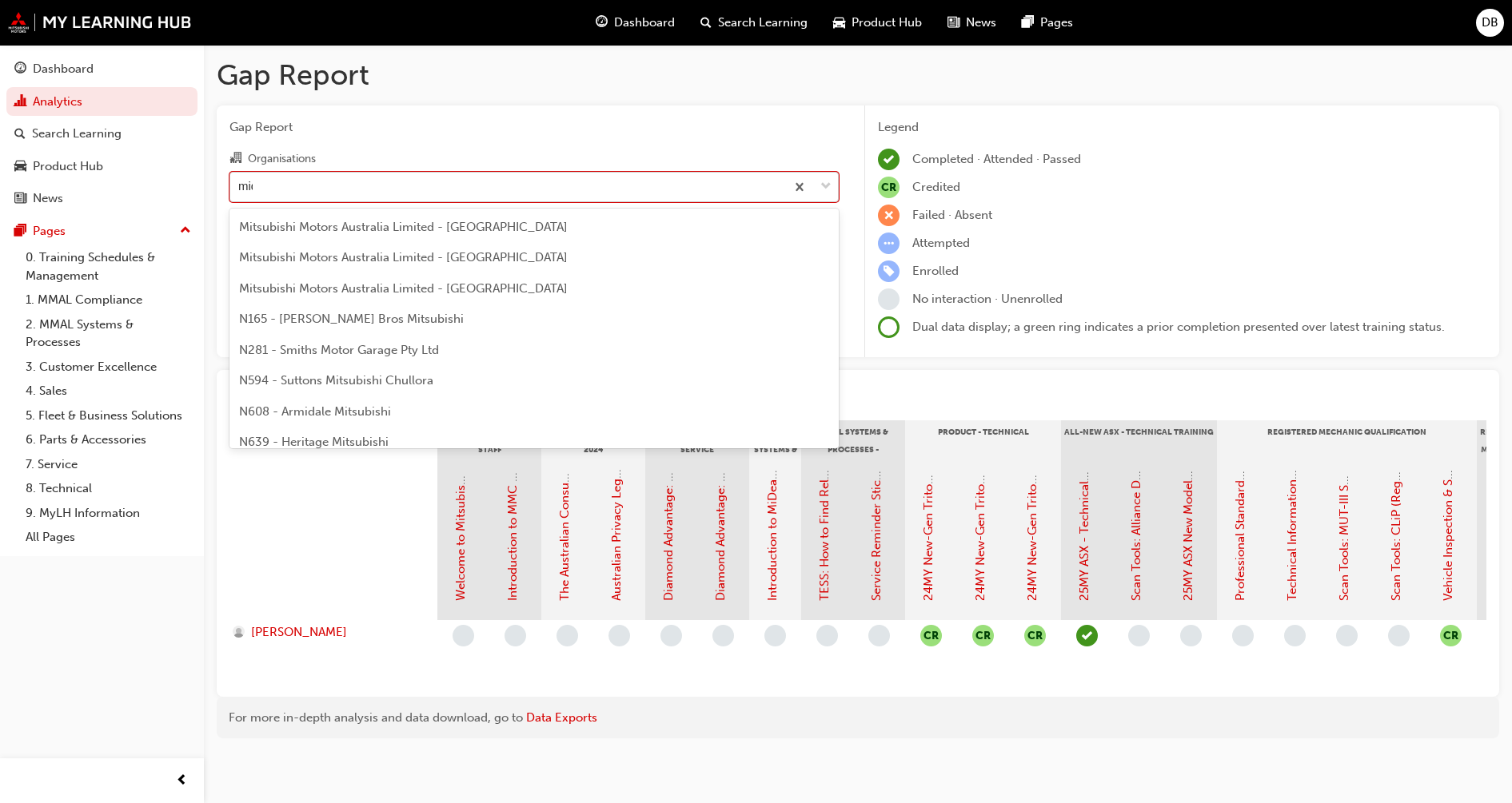
type input "midl"
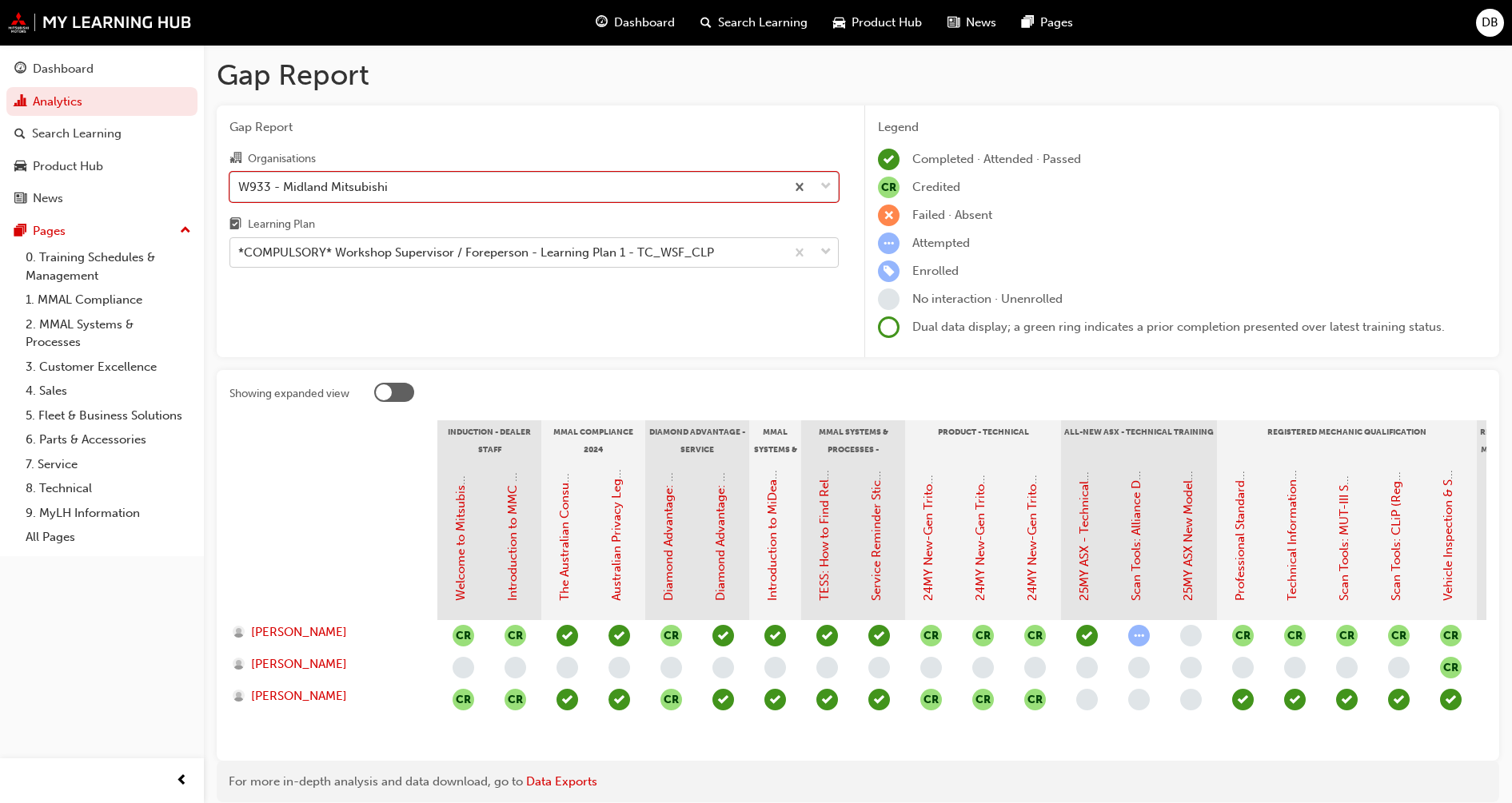
click at [371, 185] on div "W933 - Midland Mitsubishi" at bounding box center [313, 187] width 149 height 18
click at [240, 185] on input "Organisations option W933 - Midland Mitsubishi, selected. 0 results available. …" at bounding box center [239, 185] width 2 height 13
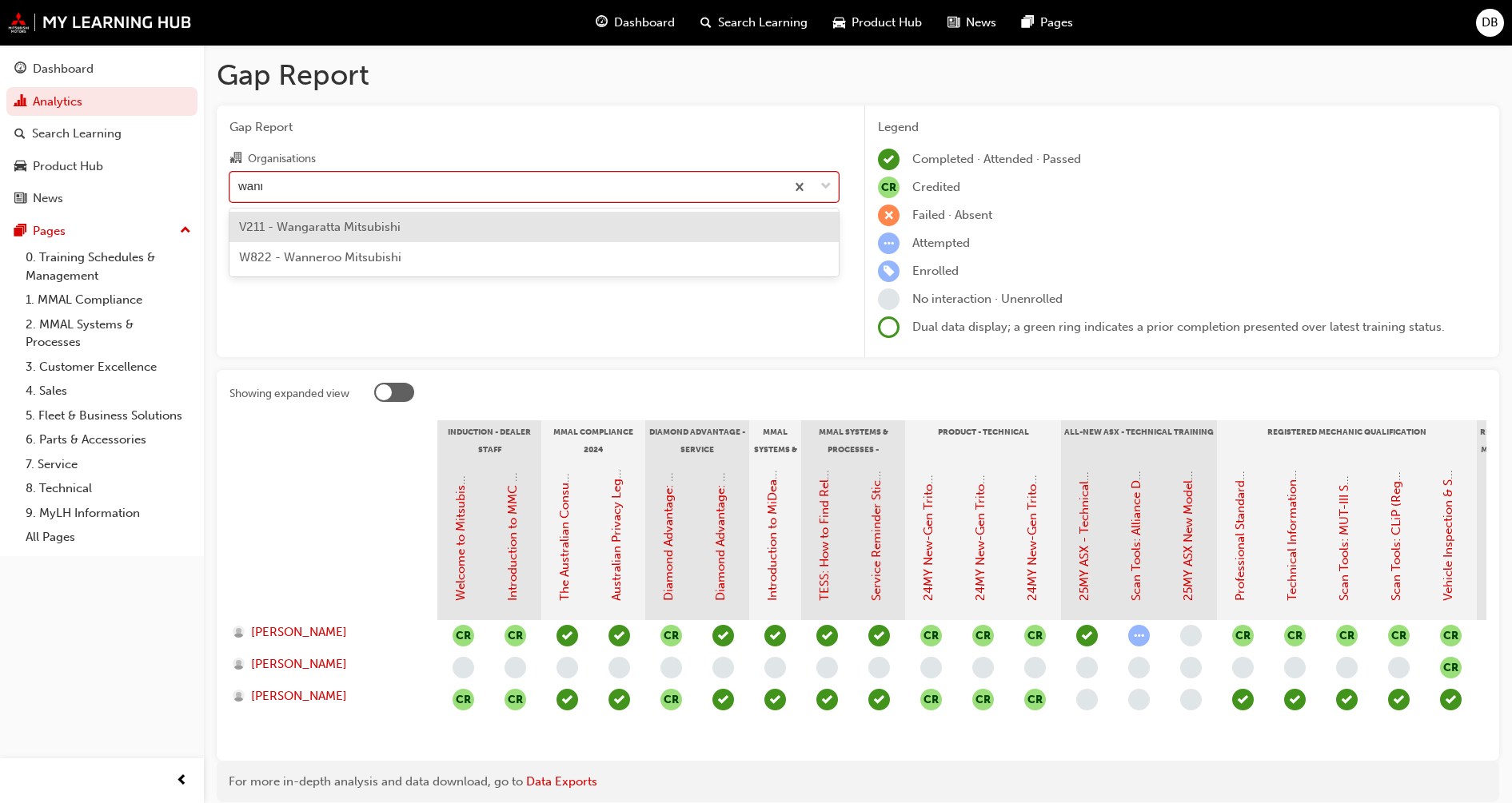
type input "wanner"
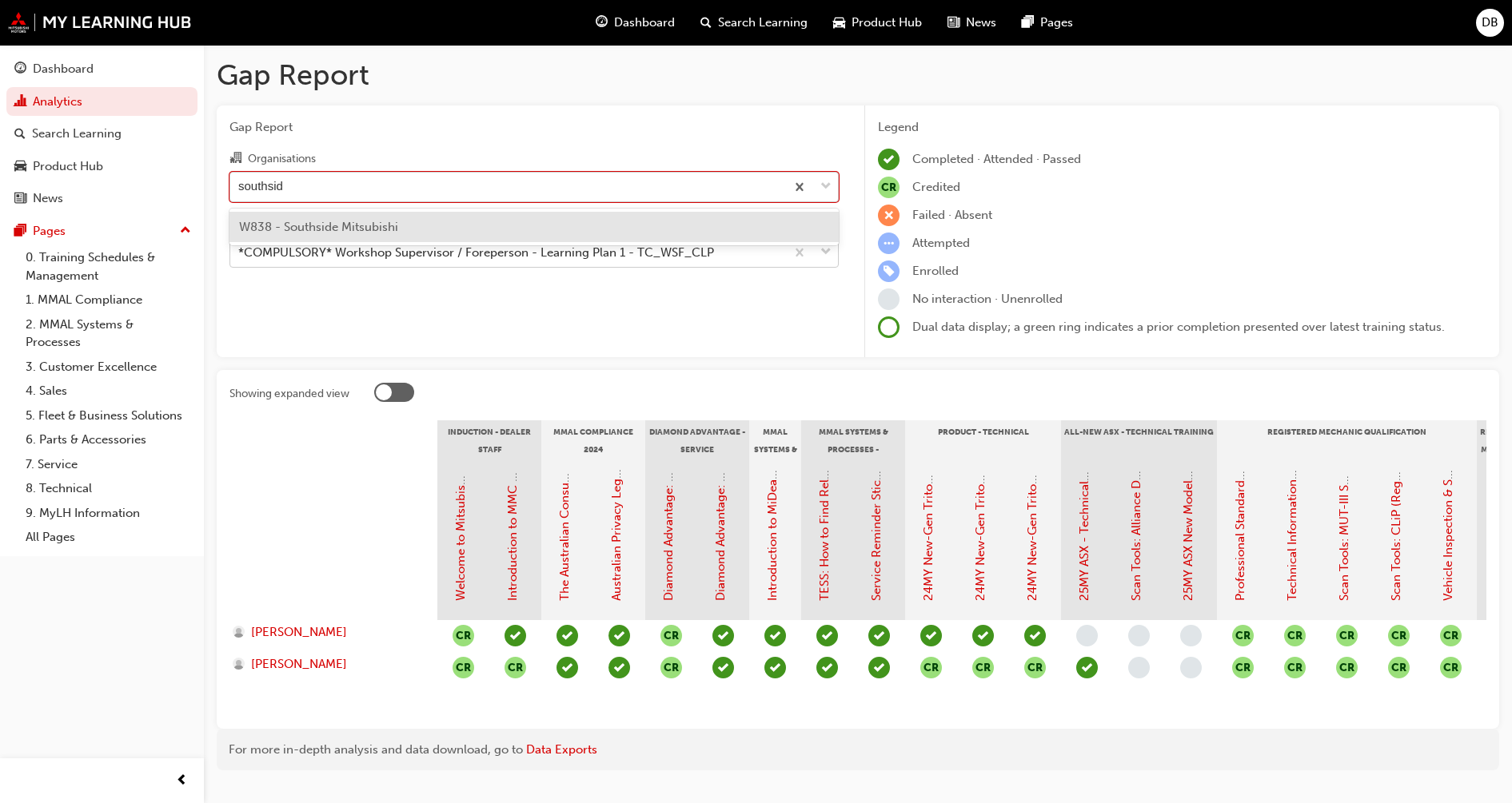
type input "southside"
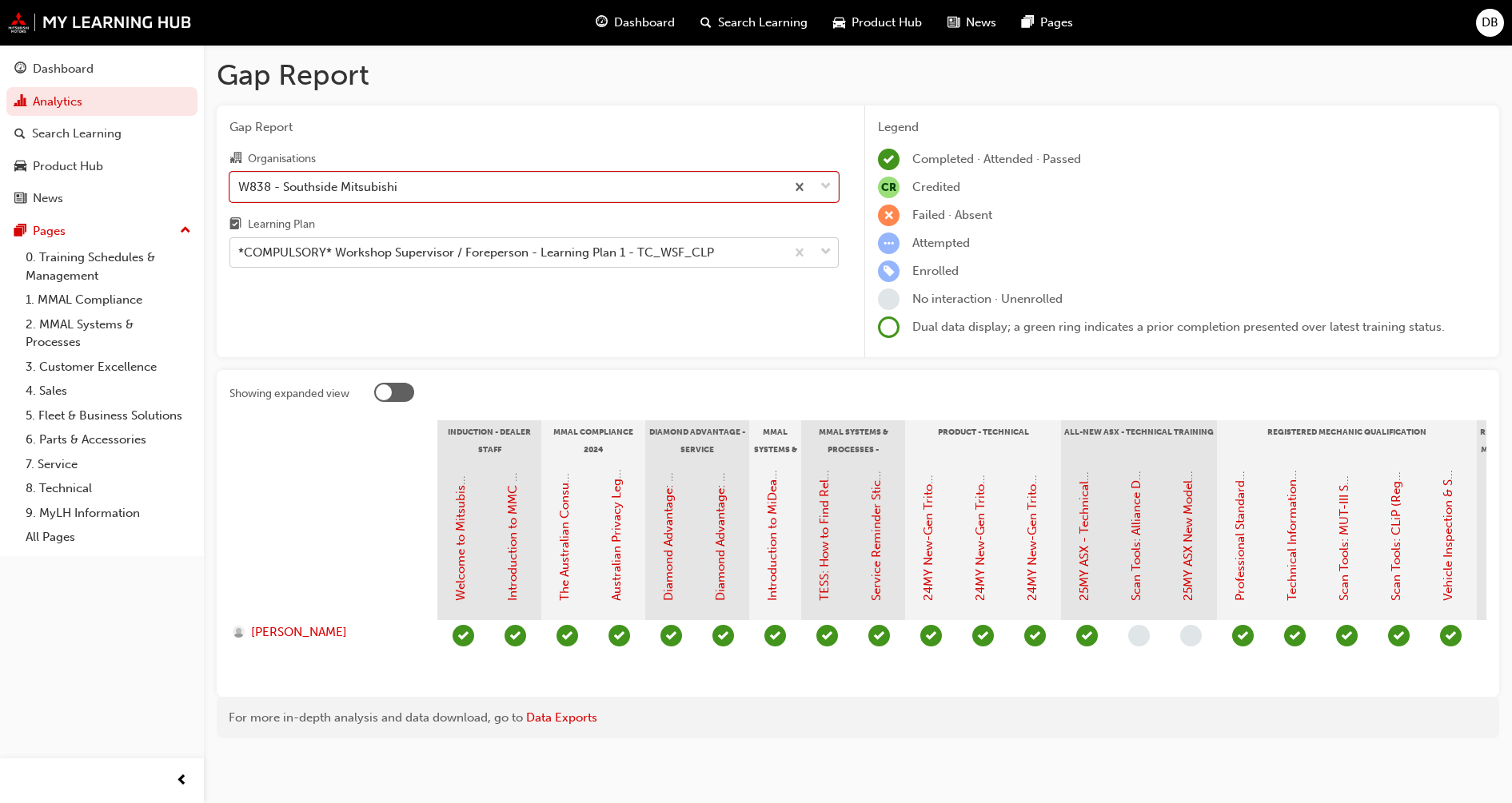
click at [536, 239] on div "*COMPULSORY* Workshop Supervisor / Foreperson - Learning Plan 1 - TC_WSF_CLP" at bounding box center [507, 253] width 555 height 28
click at [240, 245] on input "Learning Plan *COMPULSORY* Workshop Supervisor / Foreperson - Learning Plan 1 -…" at bounding box center [239, 252] width 2 height 13
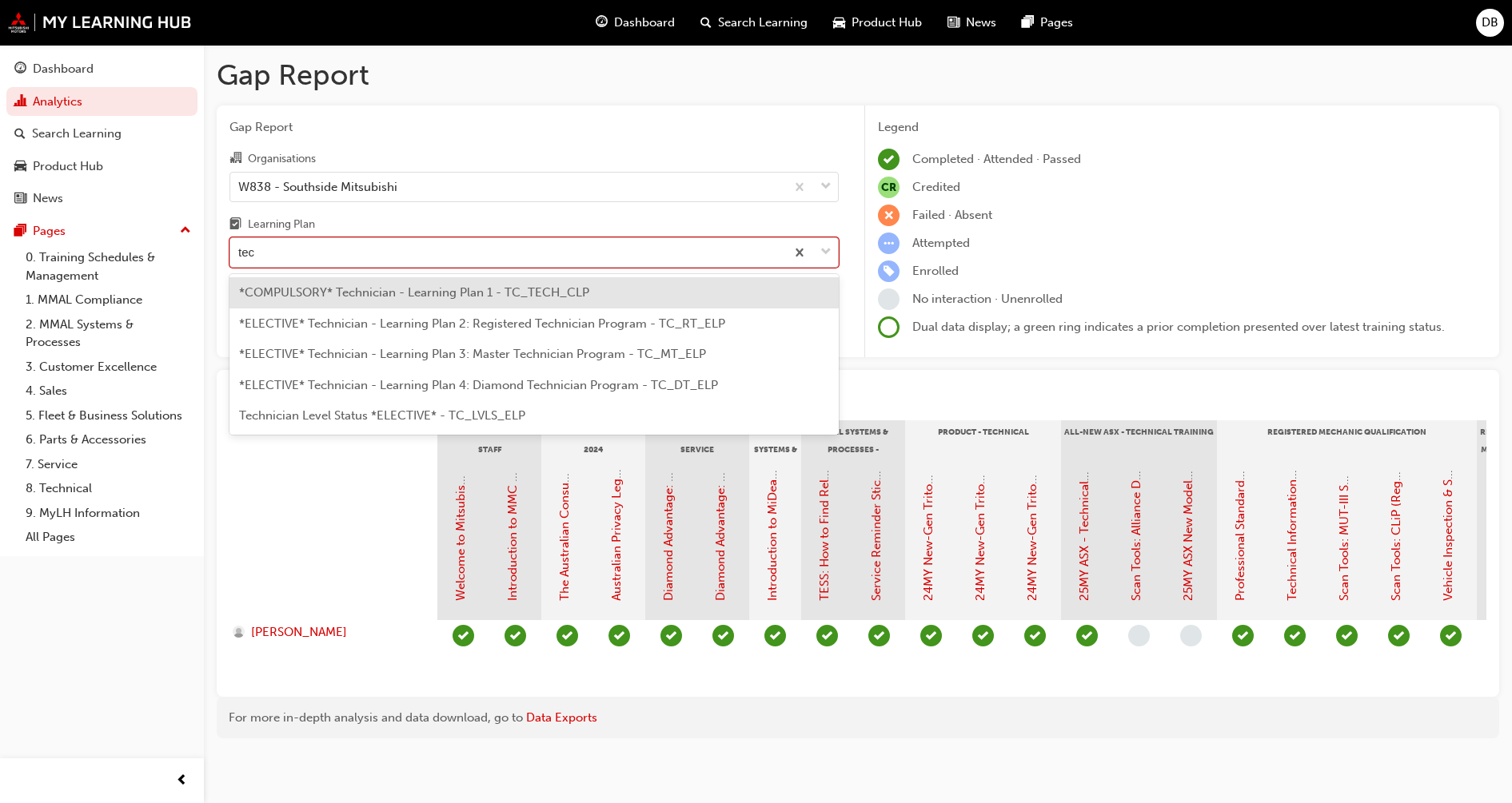
type input "tech"
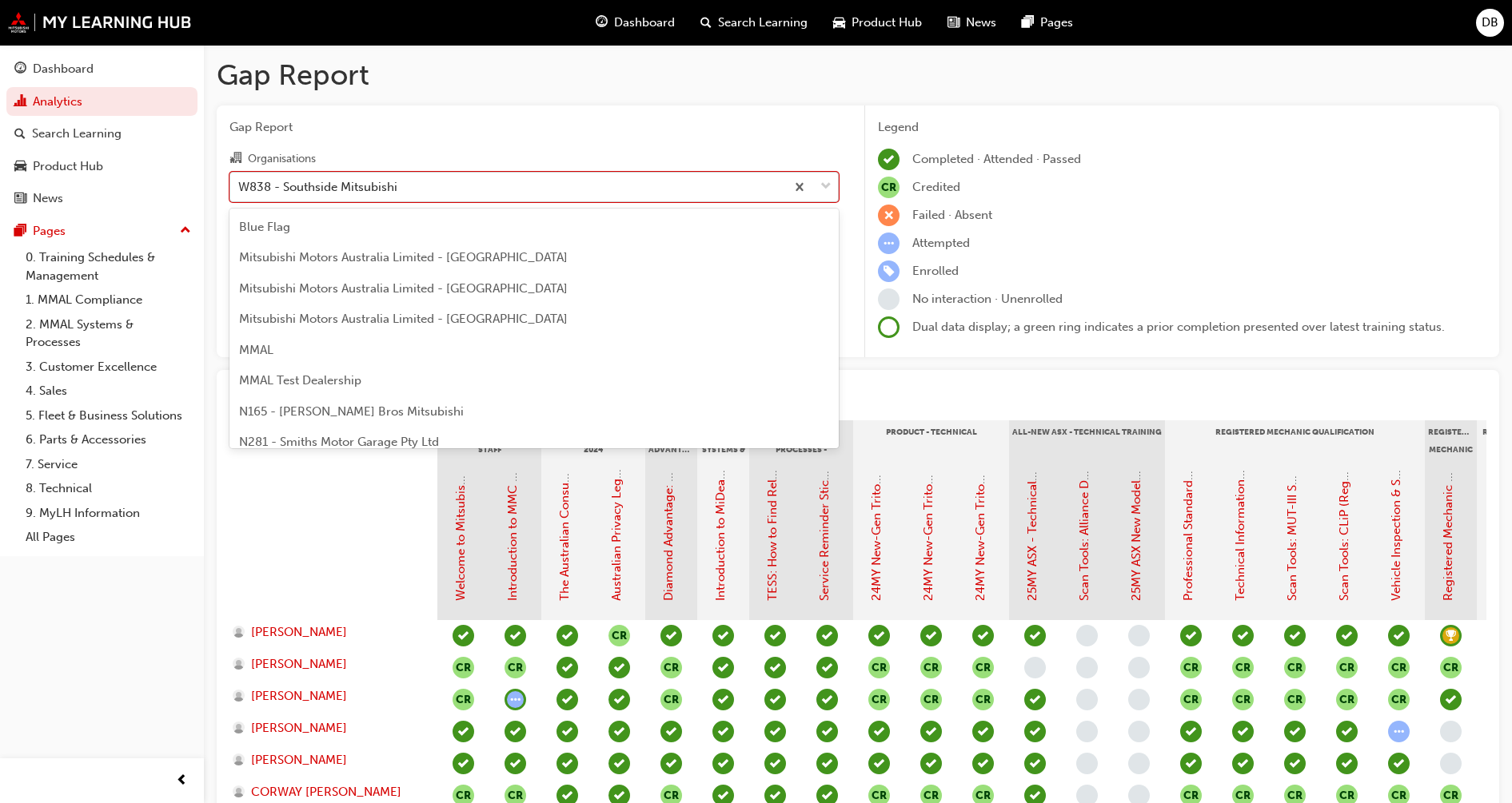
click at [275, 185] on div "W838 - Southside Mitsubishi" at bounding box center [318, 187] width 159 height 18
click at [240, 185] on input "Organisations option W838 - Southside Mitsubishi, selected. option W838 - South…" at bounding box center [239, 185] width 2 height 13
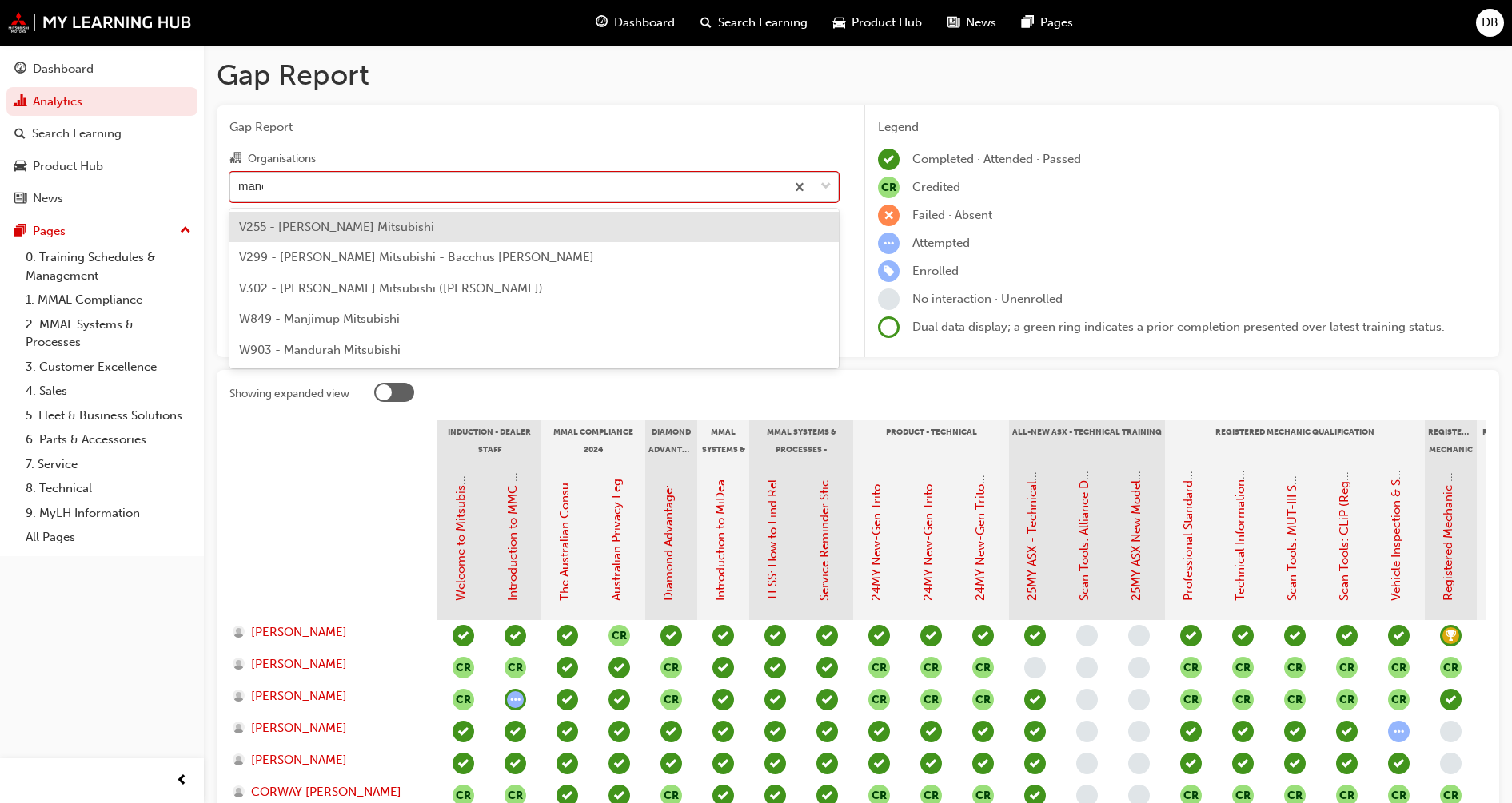
type input "mandu"
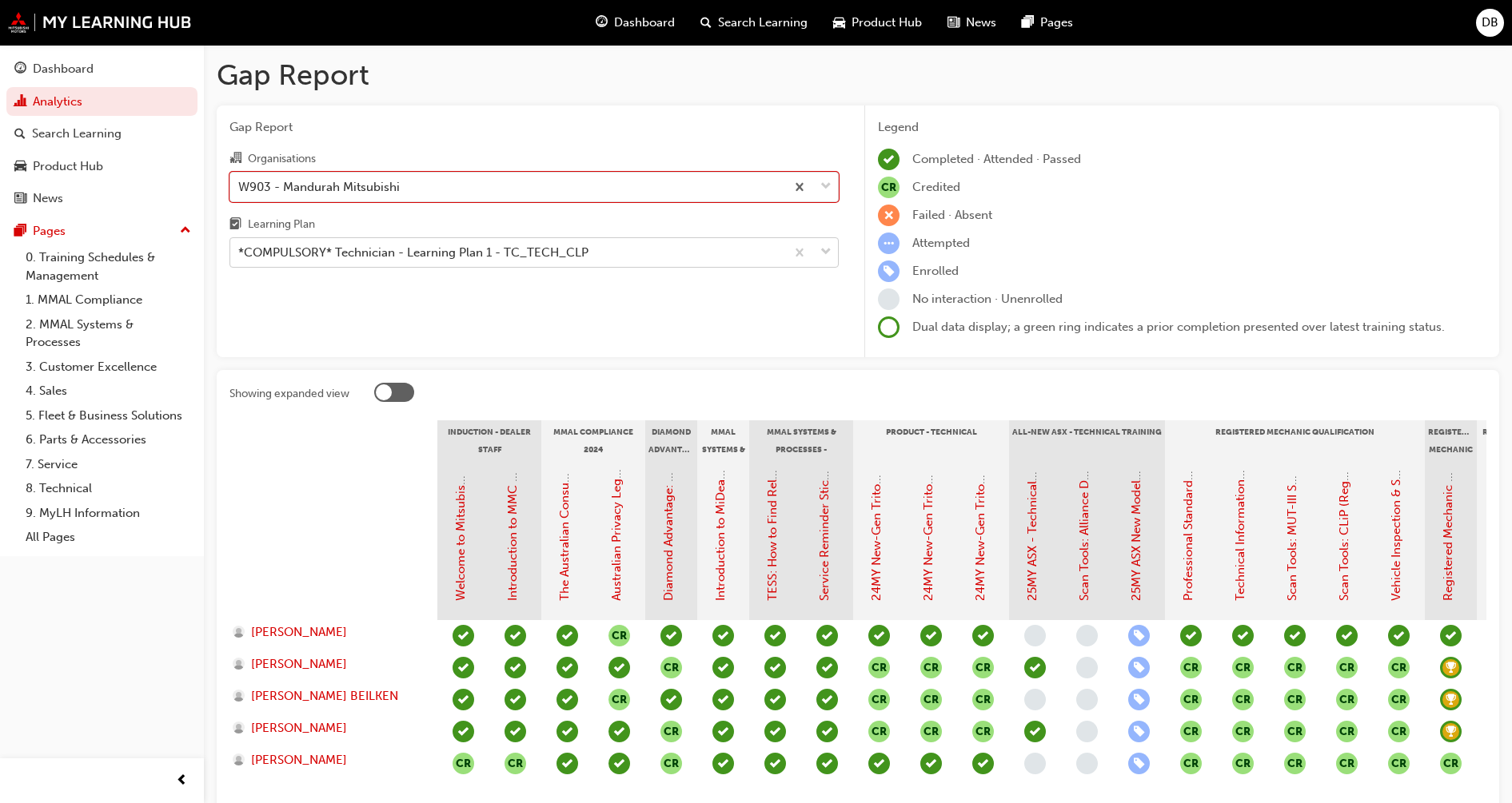
click at [429, 248] on div "*COMPULSORY* Technician - Learning Plan 1 - TC_TECH_CLP" at bounding box center [413, 253] width 350 height 18
click at [240, 248] on input "Learning Plan *COMPULSORY* Technician - Learning Plan 1 - TC_TECH_CLP" at bounding box center [239, 252] width 2 height 13
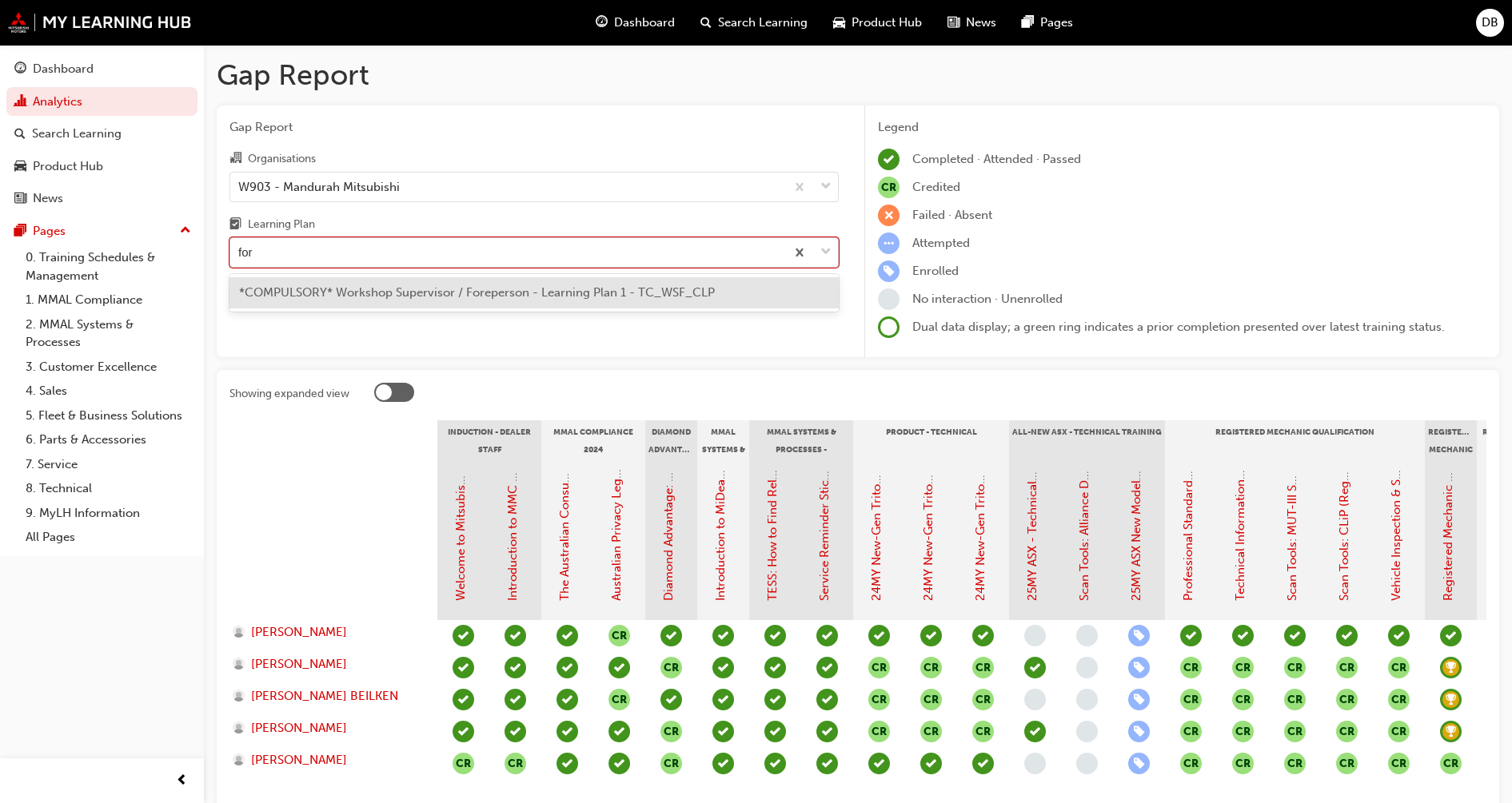
type input "fore"
